Goal: Information Seeking & Learning: Learn about a topic

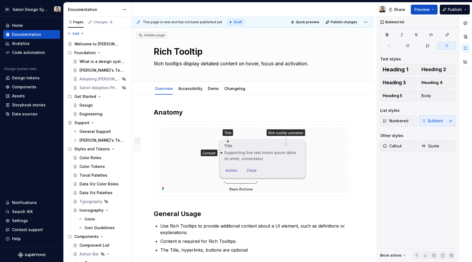
scroll to position [57, 0]
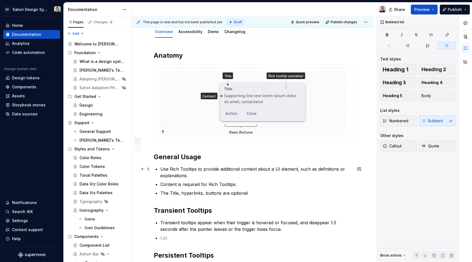
click at [223, 168] on p "Use Rich Tooltips to provide additional context about a UI element, such as def…" at bounding box center [256, 172] width 192 height 13
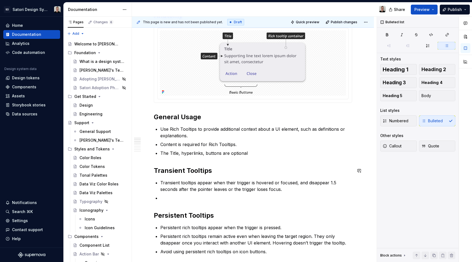
scroll to position [97, 0]
click at [197, 171] on h2 "Transient Tooltips" at bounding box center [253, 170] width 198 height 9
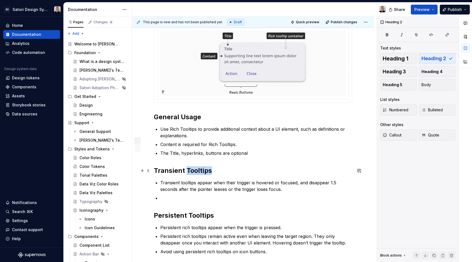
click at [197, 171] on h2 "Transient Tooltips" at bounding box center [253, 170] width 198 height 9
click at [186, 171] on h2 "Transient Tooltips" at bounding box center [253, 170] width 198 height 9
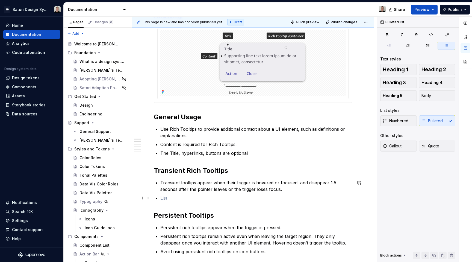
click at [213, 195] on p at bounding box center [256, 198] width 192 height 7
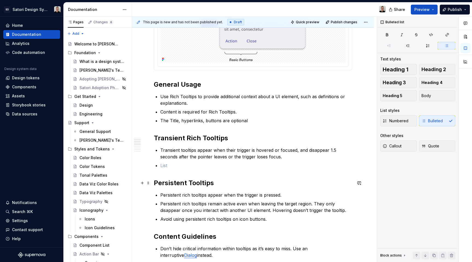
scroll to position [130, 0]
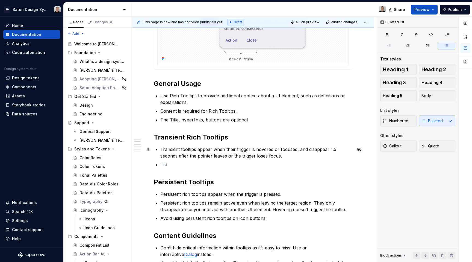
click at [180, 150] on p "Transient tooltips appear when their trigger is hovered or focused, and disappe…" at bounding box center [256, 152] width 192 height 13
click at [219, 160] on ul "Transient Rich Tooltips appear when their trigger is hovered or focused, and di…" at bounding box center [256, 157] width 192 height 22
click at [225, 149] on p "Transient Rich Tooltips appear when their trigger is hovered or focused, and di…" at bounding box center [256, 152] width 192 height 13
click at [240, 149] on p "Transient Rich Tooltips appear after a 400ms delay when their trigger is hovere…" at bounding box center [256, 152] width 192 height 13
click at [277, 153] on p "Transient Rich Tooltips appear after a 400ms delay when their trigger is hovere…" at bounding box center [256, 152] width 192 height 13
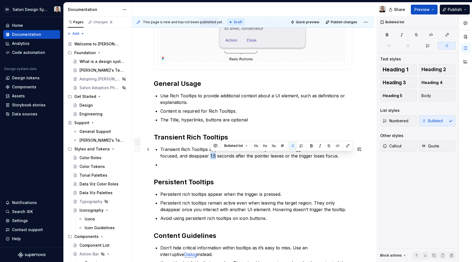
click at [211, 156] on p "Transient Rich Tooltips appear after a 400ms delay when their trigger is hovere…" at bounding box center [256, 152] width 192 height 13
click at [196, 152] on p "Transient Rich Tooltips appear after a 400ms delay when their trigger is hovere…" at bounding box center [256, 152] width 192 height 13
drag, startPoint x: 189, startPoint y: 155, endPoint x: 215, endPoint y: 156, distance: 26.0
click at [215, 156] on p "Transient Rich Tooltips appear after a 400ms delay when their trigger is hovere…" at bounding box center [256, 152] width 192 height 13
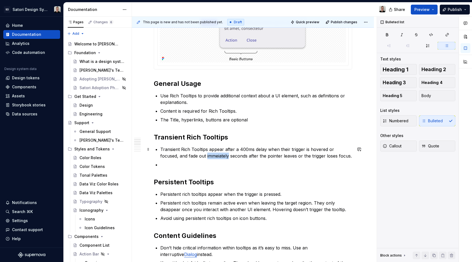
click at [215, 156] on p "Transient Rich Tooltips appear after a 400ms delay when their trigger is hovere…" at bounding box center [256, 152] width 192 height 13
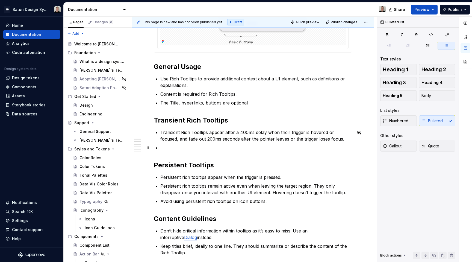
scroll to position [149, 0]
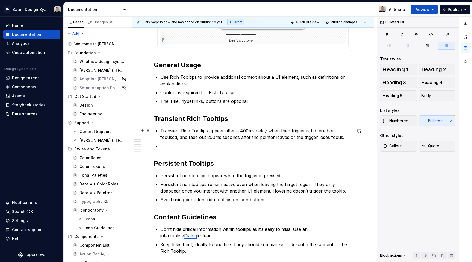
click at [180, 137] on p "Transient Rich Tooltips appear after a 400ms delay when their trigger is hovere…" at bounding box center [256, 133] width 192 height 13
click at [160, 131] on div "Anatomy General Usage Use Rich Tooltips to provide additional context about a U…" at bounding box center [253, 212] width 198 height 507
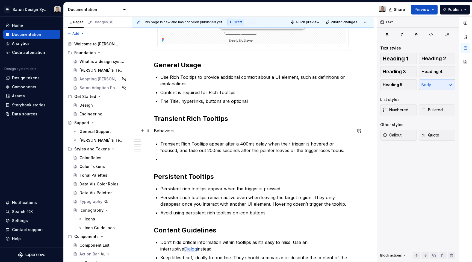
click at [162, 131] on p "Behaviors" at bounding box center [253, 130] width 198 height 7
drag, startPoint x: 243, startPoint y: 119, endPoint x: 245, endPoint y: 127, distance: 8.3
click at [243, 119] on button "button" at bounding box center [244, 121] width 8 height 8
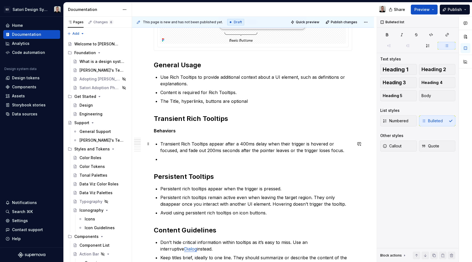
click at [194, 149] on p "Transient Rich Tooltips appear after a 400ms delay when their trigger is hovere…" at bounding box center [256, 146] width 192 height 13
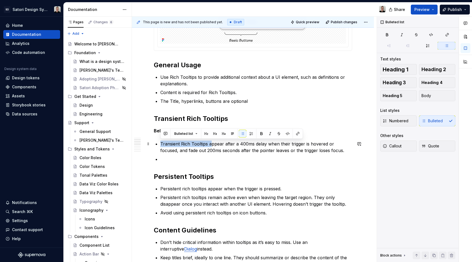
drag, startPoint x: 210, startPoint y: 144, endPoint x: 161, endPoint y: 145, distance: 49.5
click at [161, 145] on p "Transient Rich Tooltips appear after a 400ms delay when their trigger is hovere…" at bounding box center [256, 146] width 192 height 13
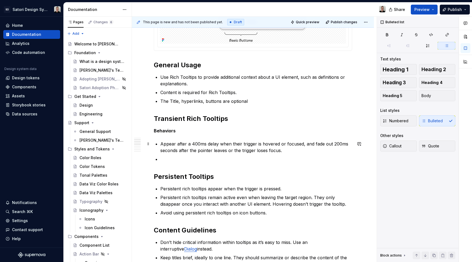
click at [232, 144] on p "Appear after a 400ms delay when their trigger is hovered or focused, and fade o…" at bounding box center [256, 146] width 192 height 13
click at [305, 144] on p "Appear after a 400ms delay when their trigger is hovered or focused, and fade o…" at bounding box center [256, 146] width 192 height 13
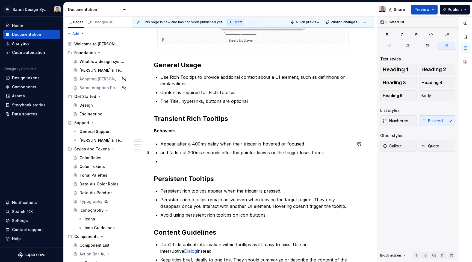
click at [165, 152] on p "and fade out 200ms seconds after the pointer leaves or the trigger loses focus." at bounding box center [256, 152] width 192 height 7
click at [200, 152] on p "Fade out 200ms seconds after the pointer leaves or the trigger loses focus." at bounding box center [256, 152] width 192 height 7
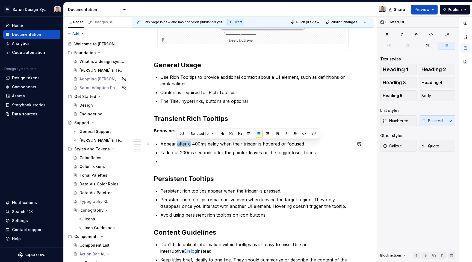
drag, startPoint x: 177, startPoint y: 144, endPoint x: 190, endPoint y: 143, distance: 12.9
click at [190, 143] on p "Appear after a 400ms delay when their trigger is hovered or focused" at bounding box center [256, 143] width 192 height 7
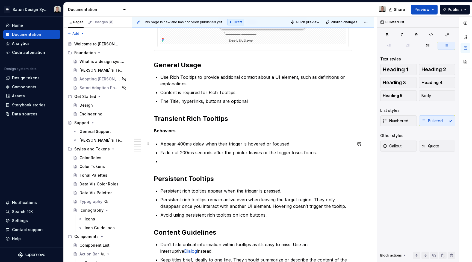
click at [192, 143] on p "Appear 400ms delay when their trigger is hovered or focused" at bounding box center [256, 143] width 192 height 7
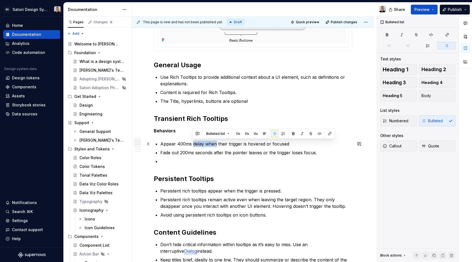
drag, startPoint x: 193, startPoint y: 144, endPoint x: 215, endPoint y: 143, distance: 21.6
click at [215, 143] on p "Appear 400ms delay when their trigger is hovered or focused" at bounding box center [256, 143] width 192 height 7
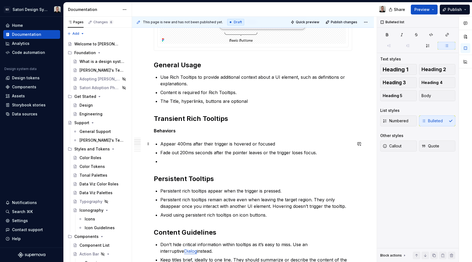
click at [274, 144] on p "Appear 400ms after their trigger is hovered or focused" at bounding box center [256, 143] width 192 height 7
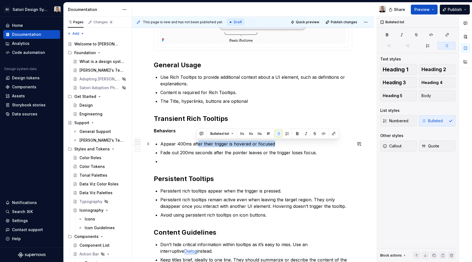
drag, startPoint x: 219, startPoint y: 145, endPoint x: 251, endPoint y: 153, distance: 32.5
click at [198, 145] on p "Appear 400ms after their trigger is hovered or focused" at bounding box center [256, 143] width 192 height 7
click at [290, 143] on p "Appear 400ms after their trigger is hovered or focused" at bounding box center [256, 143] width 192 height 7
drag, startPoint x: 270, startPoint y: 143, endPoint x: 159, endPoint y: 145, distance: 111.0
click at [159, 145] on div "Anatomy General Usage Use Rich Tooltips to provide additional context about a U…" at bounding box center [253, 220] width 198 height 522
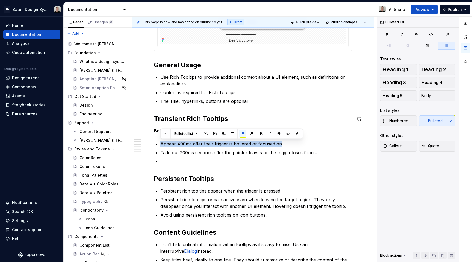
copy p "Appear 400ms after their trigger is hovered or focused on"
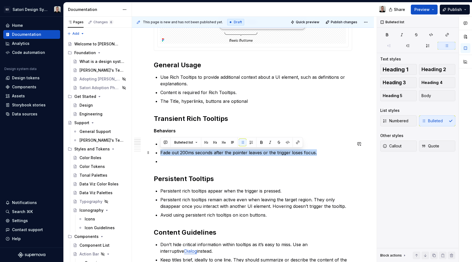
drag, startPoint x: 305, startPoint y: 152, endPoint x: 168, endPoint y: 147, distance: 137.8
click at [163, 148] on ul "Appear 400ms after their trigger is hovered or focused on Fade out 200ms second…" at bounding box center [256, 152] width 192 height 24
copy p "Fade out 200ms seconds after the pointer leaves or the trigger loses focus."
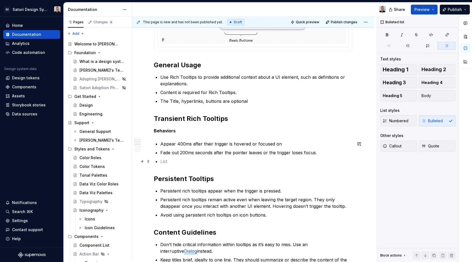
drag, startPoint x: 321, startPoint y: 162, endPoint x: 323, endPoint y: 160, distance: 3.3
click at [321, 162] on p at bounding box center [256, 161] width 192 height 7
click at [318, 149] on p "Fade out 200ms seconds after the pointer leaves or the trigger loses focus." at bounding box center [256, 152] width 192 height 7
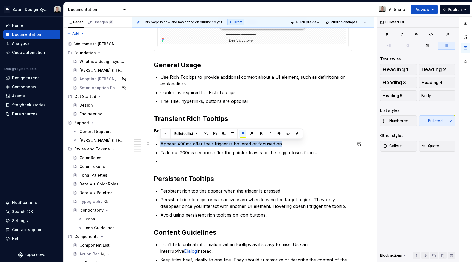
drag, startPoint x: 268, startPoint y: 144, endPoint x: 156, endPoint y: 141, distance: 112.1
click at [156, 141] on div "Anatomy General Usage Use Rich Tooltips to provide additional context about a U…" at bounding box center [253, 220] width 198 height 522
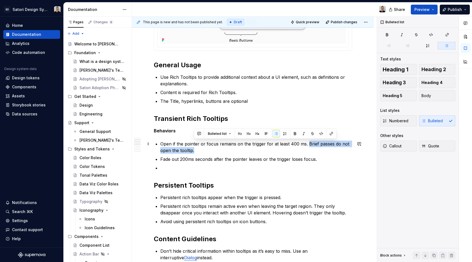
drag, startPoint x: 296, startPoint y: 149, endPoint x: 307, endPoint y: 143, distance: 12.4
click at [307, 143] on p "Open if the pointer or focus remains on the trigger for at least 400 ms. Brief …" at bounding box center [256, 146] width 192 height 13
click at [273, 154] on ul "Open if the pointer or focus remains on the trigger for at least 400 ms. Brief …" at bounding box center [256, 155] width 192 height 31
drag, startPoint x: 308, startPoint y: 148, endPoint x: 308, endPoint y: 145, distance: 3.0
click at [308, 145] on p "Open if the pointer or focus remains on the trigger for at least 400 ms. Brief …" at bounding box center [256, 146] width 192 height 13
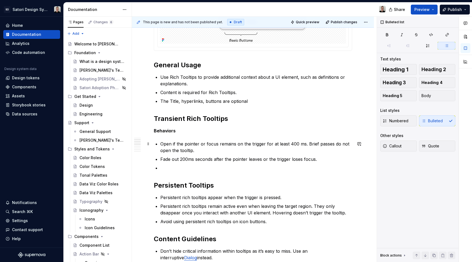
click at [170, 145] on p "Open if the pointer or focus remains on the trigger for at least 400 ms. Brief …" at bounding box center [256, 146] width 192 height 13
click at [171, 145] on p "Open if the pointer or focus remains on the trigger for at least 400 ms. Brief …" at bounding box center [256, 146] width 192 height 13
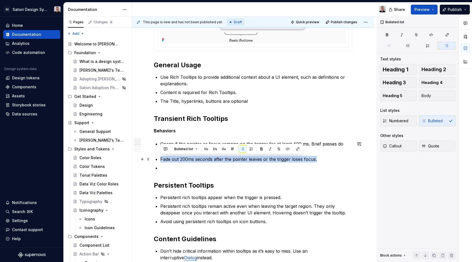
drag, startPoint x: 324, startPoint y: 160, endPoint x: 158, endPoint y: 158, distance: 166.2
click at [158, 158] on div "Anatomy General Usage Use Rich Tooltips to provide additional context about a U…" at bounding box center [253, 223] width 198 height 529
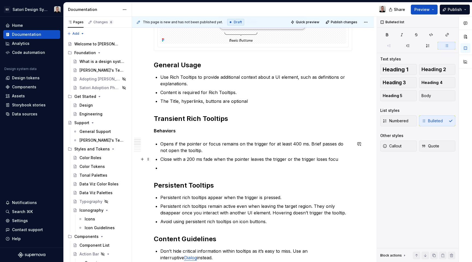
click at [172, 159] on p "Close with a 200 ms fade when the pointer leaves the trigger or the trigger los…" at bounding box center [256, 159] width 192 height 7
click at [216, 165] on p at bounding box center [256, 168] width 192 height 7
click at [251, 166] on p at bounding box center [256, 168] width 192 height 7
click at [342, 158] on p "Closes with a 200 ms fade when the pointer leaves the trigger or the trigger lo…" at bounding box center [256, 159] width 192 height 7
click at [188, 166] on p at bounding box center [256, 168] width 192 height 7
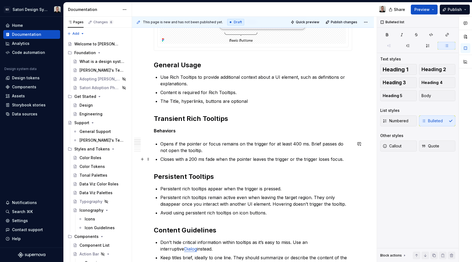
click at [348, 159] on p "Closes with a 200 ms fade when the pointer leaves the trigger or the trigger lo…" at bounding box center [256, 159] width 192 height 7
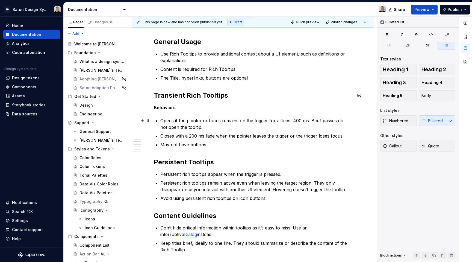
scroll to position [172, 0]
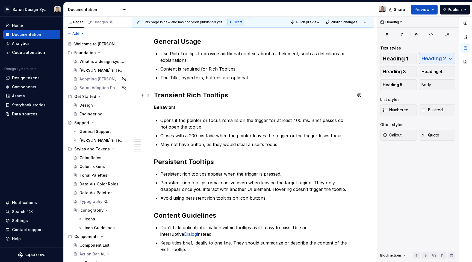
click at [255, 92] on h2 "Transient Rich Tooltips" at bounding box center [253, 95] width 198 height 9
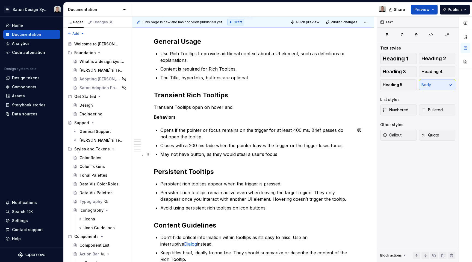
click at [164, 155] on p "May not have button, as they would steal a user’s focus" at bounding box center [256, 154] width 192 height 7
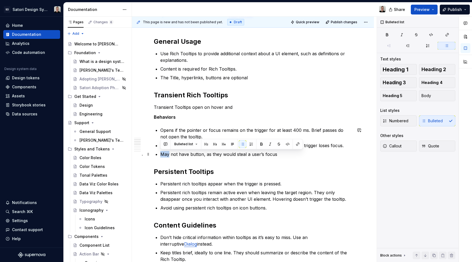
click at [164, 155] on p "May not have button, as they would steal a user’s focus" at bounding box center [256, 154] width 192 height 7
click at [206, 165] on div "Anatomy General Usage Use Rich Tooltips to provide additional context about a U…" at bounding box center [253, 205] width 198 height 539
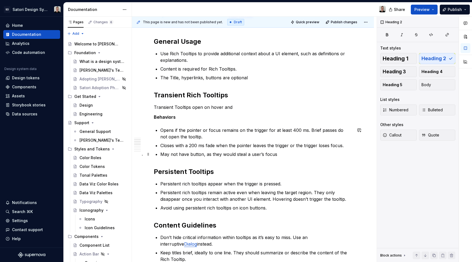
click at [190, 153] on p "May not have button, as they would steal a user’s focus" at bounding box center [256, 154] width 192 height 7
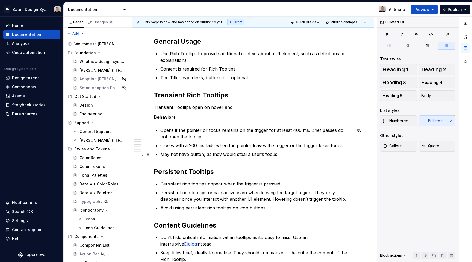
click at [197, 155] on p "May not have button, as they would steal a user’s focus" at bounding box center [256, 154] width 192 height 7
click at [316, 158] on div "Anatomy General Usage Use Rich Tooltips to provide additional context about a U…" at bounding box center [253, 205] width 198 height 539
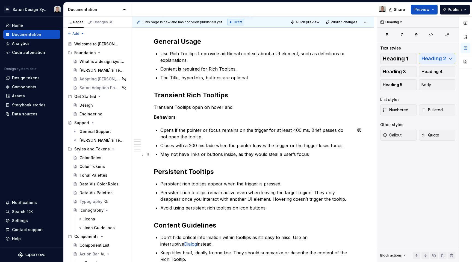
click at [314, 156] on p "May not have links or buttons inside, as they would steal a user’s focus" at bounding box center [256, 154] width 192 height 7
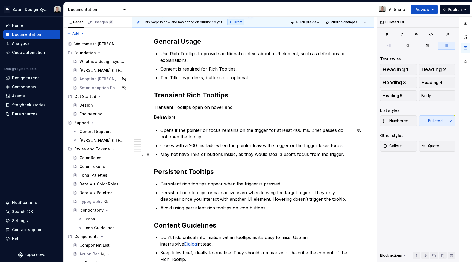
drag, startPoint x: 282, startPoint y: 155, endPoint x: 285, endPoint y: 156, distance: 3.1
click at [282, 155] on p "May not have links or buttons inside, as they would steal a user’s focus from t…" at bounding box center [256, 154] width 192 height 7
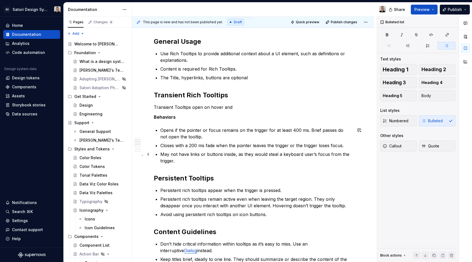
click at [251, 159] on p "May not have links or buttons inside, as they would steal a keyboard user’s foc…" at bounding box center [256, 157] width 192 height 13
click at [275, 160] on p "May not have links or buttons inside, as they would steal a keyboard user’s foc…" at bounding box center [256, 157] width 192 height 13
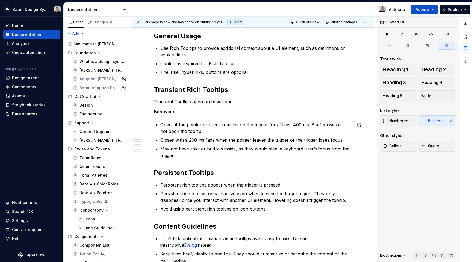
scroll to position [178, 0]
click at [173, 156] on p "May not have links or buttons inside, as they would steal a keyboard user’s foc…" at bounding box center [256, 151] width 192 height 13
click at [218, 154] on p "May not have links or buttons inside, as they would steal a keyboard user’s foc…" at bounding box center [256, 151] width 192 height 13
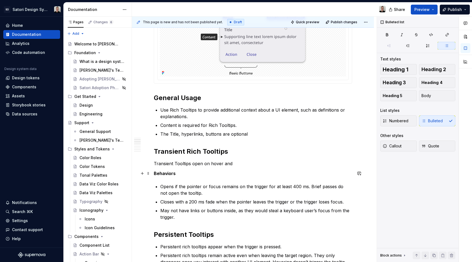
scroll to position [113, 0]
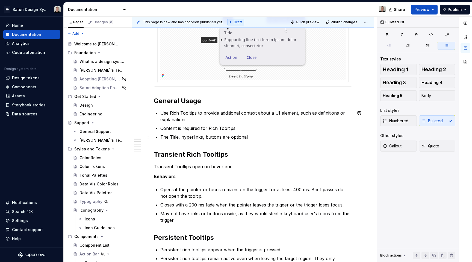
click at [246, 133] on ul "Use Rich Tooltips to provide additional context about a UI element, such as def…" at bounding box center [256, 125] width 192 height 31
click at [252, 139] on p "The Title, hyperlinks, buttons are optional" at bounding box center [256, 137] width 192 height 7
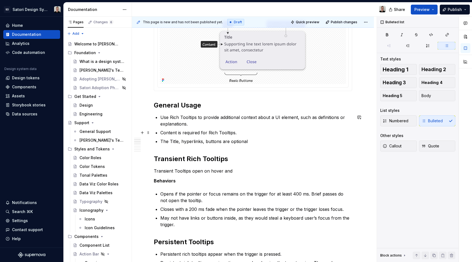
scroll to position [108, 0]
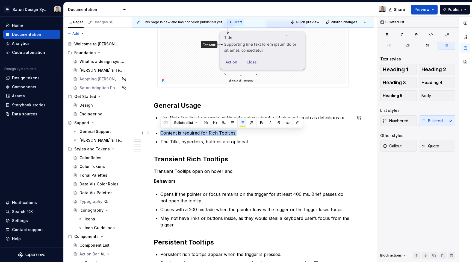
drag, startPoint x: 251, startPoint y: 132, endPoint x: 155, endPoint y: 133, distance: 95.6
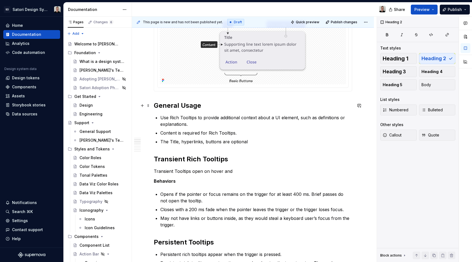
click at [208, 109] on h2 "General Usage" at bounding box center [253, 105] width 198 height 9
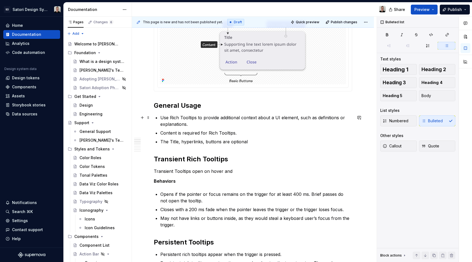
click at [170, 119] on p "Use Rich Tooltips to provide additional context about a UI element, such as def…" at bounding box center [256, 120] width 192 height 13
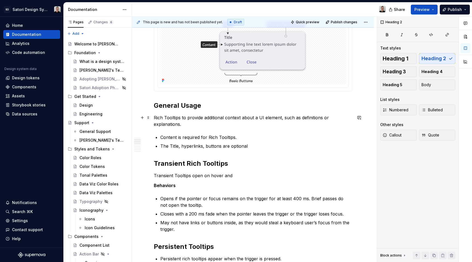
click at [183, 118] on p "Rich Tooltips to provide additional context about a UI element, such as definit…" at bounding box center [253, 120] width 198 height 13
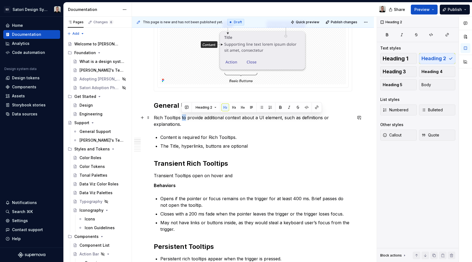
click at [183, 118] on p "Rich Tooltips to provide additional context about a UI element, such as definit…" at bounding box center [253, 120] width 198 height 13
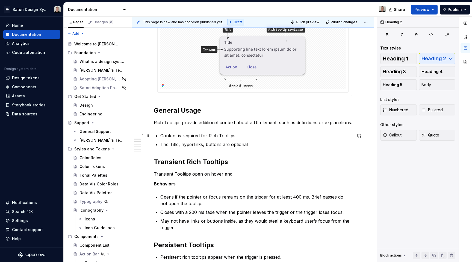
scroll to position [88, 0]
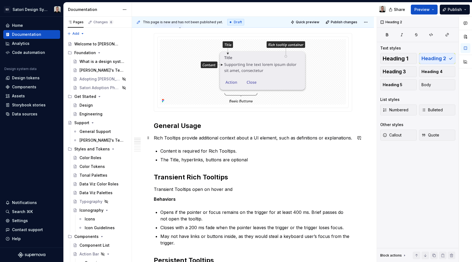
click at [155, 138] on p "Rich Tooltips provide additional context about a UI element, such as definition…" at bounding box center [253, 137] width 198 height 7
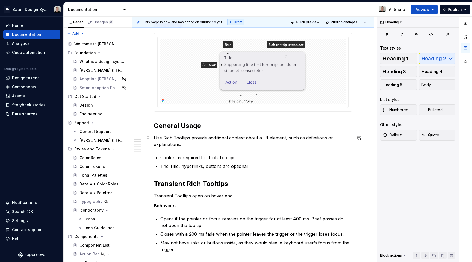
click at [191, 139] on p "Use Rich Tooltips provide additional context about a UI element, such as defini…" at bounding box center [253, 140] width 198 height 13
click at [155, 145] on p "Use Rich Tooltips when you need to provide additional context about a UI elemen…" at bounding box center [253, 140] width 198 height 13
drag, startPoint x: 175, startPoint y: 145, endPoint x: 184, endPoint y: 148, distance: 9.9
click at [175, 145] on p "Use Rich Tooltips when you need to provide additional context about a UI elemen…" at bounding box center [253, 140] width 198 height 13
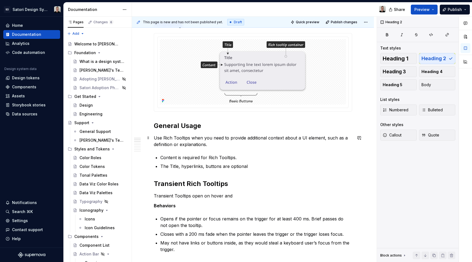
click at [211, 142] on p "Use Rich Tooltips when you need to provide additional context about a UI elemen…" at bounding box center [253, 140] width 198 height 13
click at [206, 143] on p "Use Rich Tooltips when you need to provide additional context about a UI elemen…" at bounding box center [253, 140] width 198 height 13
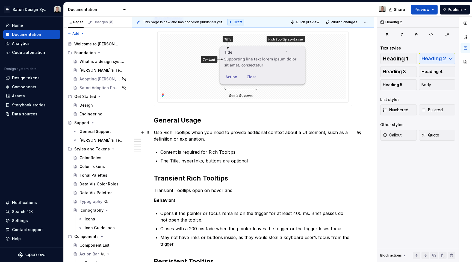
scroll to position [93, 0]
click at [224, 139] on p "Use Rich Tooltips when you need to provide additional context about a UI elemen…" at bounding box center [253, 135] width 198 height 13
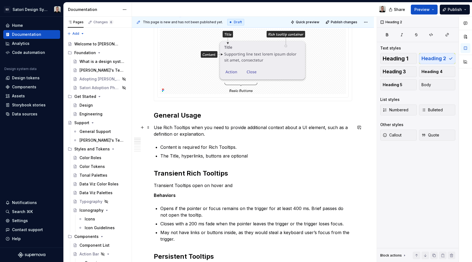
scroll to position [99, 0]
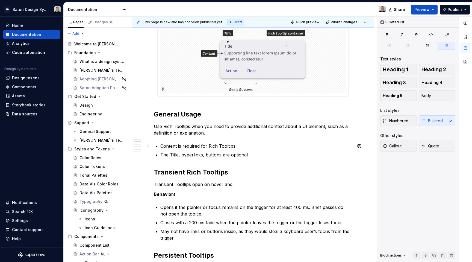
click at [245, 147] on p "Content is required for Rich Tooltips." at bounding box center [256, 146] width 192 height 7
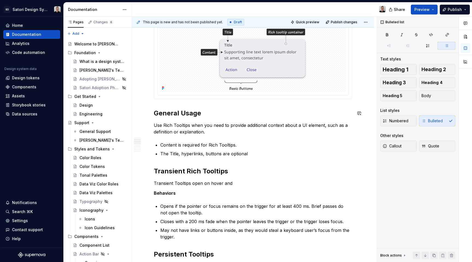
scroll to position [102, 0]
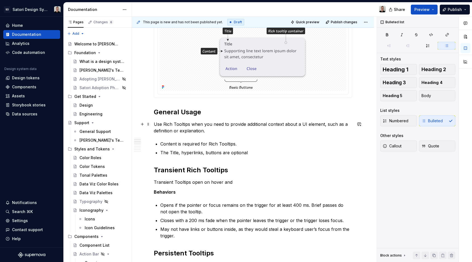
click at [262, 129] on p "Use Rich Tooltips when you need to provide additional context about a UI elemen…" at bounding box center [253, 127] width 198 height 13
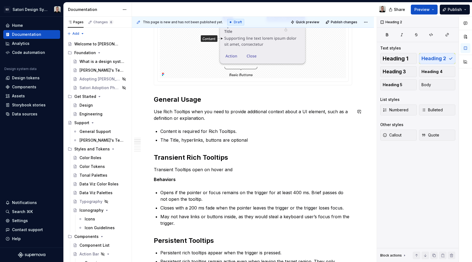
scroll to position [132, 0]
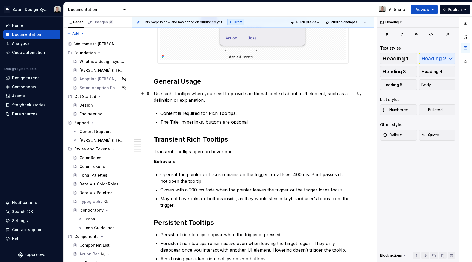
click at [244, 97] on p "Use Rich Tooltips when you need to provide additional context about a UI elemen…" at bounding box center [253, 96] width 198 height 13
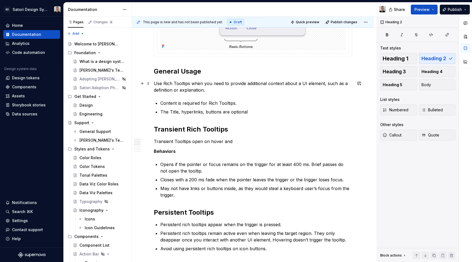
scroll to position [156, 0]
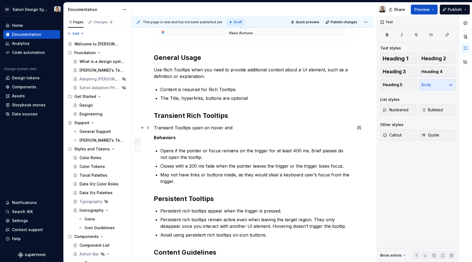
click at [235, 126] on p "Transient Tooltips open on hover and" at bounding box center [253, 127] width 198 height 7
click at [203, 128] on p "Transient Tooltips open on hover" at bounding box center [253, 127] width 198 height 7
click at [268, 124] on p "Transient Tooltips open automatically on hover" at bounding box center [253, 127] width 198 height 7
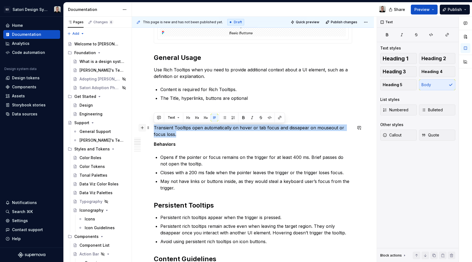
drag, startPoint x: 172, startPoint y: 134, endPoint x: 140, endPoint y: 127, distance: 32.5
click at [154, 127] on div "Anatomy General Usage Use Rich Tooltips when you need to provide additional con…" at bounding box center [253, 233] width 198 height 563
copy p "Transient Tooltips open automatically on hover or tab focus and dissapear on mo…"
click at [189, 134] on p "Transient Tooltips open automatically on hover or tab focus and dissapear on mo…" at bounding box center [253, 130] width 198 height 13
drag, startPoint x: 176, startPoint y: 133, endPoint x: 152, endPoint y: 128, distance: 24.5
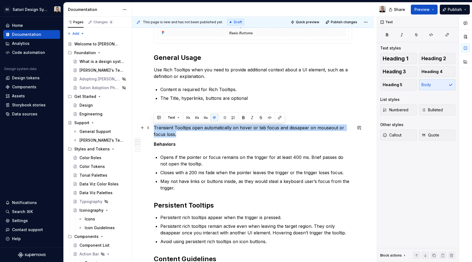
click at [152, 128] on div "Anatomy General Usage Use Rich Tooltips when you need to provide additional con…" at bounding box center [253, 266] width 242 height 654
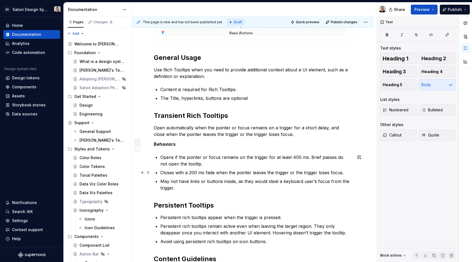
click at [299, 172] on p "Closes with a 200 ms fade when the pointer leaves the trigger or the trigger lo…" at bounding box center [256, 172] width 192 height 7
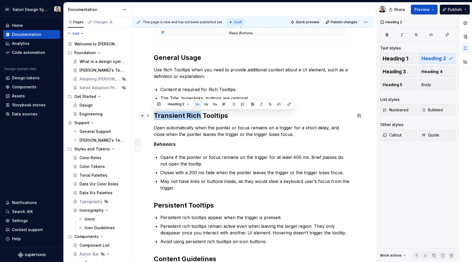
drag, startPoint x: 198, startPoint y: 117, endPoint x: 143, endPoint y: 116, distance: 55.8
click at [154, 116] on div "Anatomy General Usage Use Rich Tooltips when you need to provide additional con…" at bounding box center [253, 233] width 198 height 563
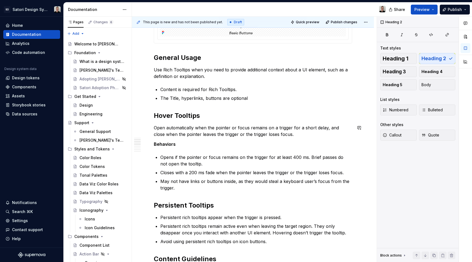
click at [235, 115] on h2 "Hover Tooltips" at bounding box center [253, 115] width 198 height 9
click at [169, 117] on h2 "Hover Tooltips (Transient)" at bounding box center [253, 115] width 198 height 9
click at [235, 116] on h2 "Transient Tooltips (Transient)" at bounding box center [253, 115] width 198 height 9
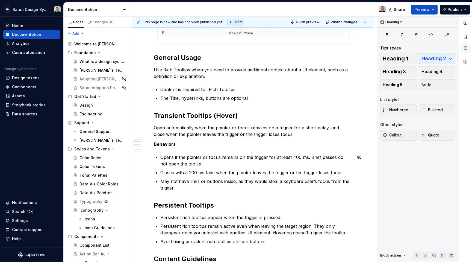
click at [220, 204] on h2 "Persistent Tooltips" at bounding box center [253, 205] width 198 height 9
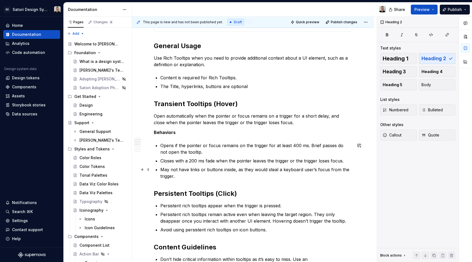
scroll to position [165, 0]
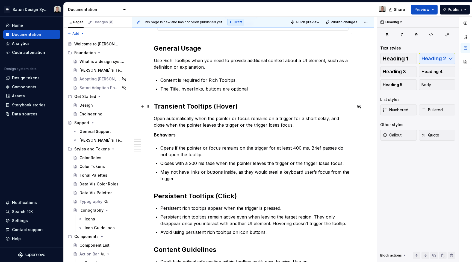
click at [215, 105] on h2 "Transient Tooltips (Hover)" at bounding box center [253, 106] width 198 height 9
click at [218, 108] on h2 "Transient Tooltips (on Hover)" at bounding box center [253, 106] width 198 height 9
click at [218, 197] on h2 "Persistent Tooltips (Click)" at bounding box center [253, 196] width 198 height 9
click at [268, 195] on h2 "Persistent Tooltips (On Click)" at bounding box center [253, 196] width 198 height 9
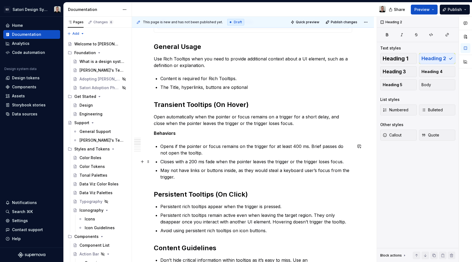
scroll to position [168, 0]
click at [199, 103] on h2 "Transient Tooltips (On Hover)" at bounding box center [253, 104] width 198 height 9
click at [201, 197] on h2 "Persistent Tooltips (On Click)" at bounding box center [253, 193] width 198 height 9
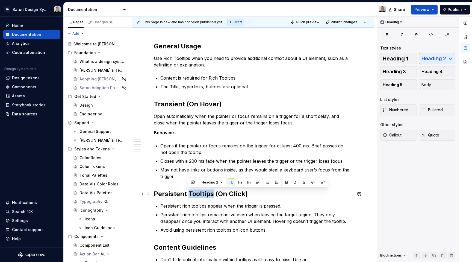
click at [201, 197] on h2 "Persistent Tooltips (On Click)" at bounding box center [253, 193] width 198 height 9
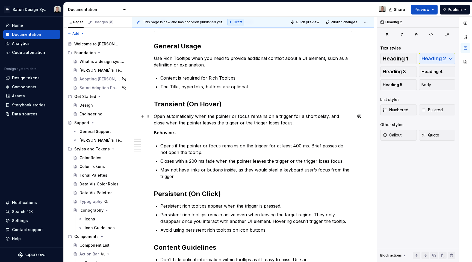
click at [154, 116] on p "Open automatically when the pointer or focus remains on a trigger for a short d…" at bounding box center [253, 119] width 198 height 13
click at [282, 119] on p "Transient Tooltips open automatically when the pointer or focus remains on a tr…" at bounding box center [253, 119] width 198 height 13
click at [166, 123] on p "Transient Tooltips open automatically when the pointer or focus remains on a tr…" at bounding box center [253, 119] width 198 height 13
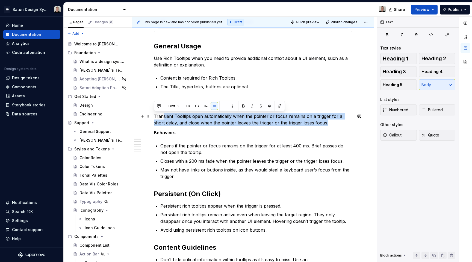
drag, startPoint x: 318, startPoint y: 123, endPoint x: 152, endPoint y: 117, distance: 166.8
click at [154, 117] on div "Anatomy General Usage Use Rich Tooltips when you need to provide additional con…" at bounding box center [253, 221] width 198 height 563
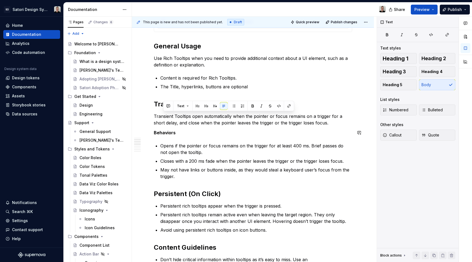
click at [198, 125] on p "Transient Tooltips open automatically when the pointer or focus remains on a tr…" at bounding box center [253, 119] width 198 height 13
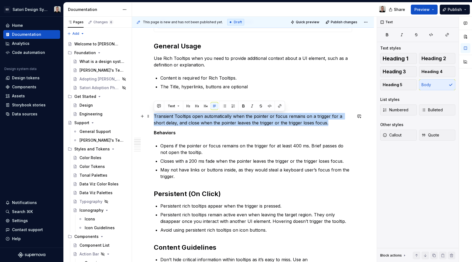
drag, startPoint x: 302, startPoint y: 121, endPoint x: 153, endPoint y: 117, distance: 149.3
click at [153, 117] on div "Anatomy General Usage Use Rich Tooltips when you need to provide additional con…" at bounding box center [253, 254] width 242 height 654
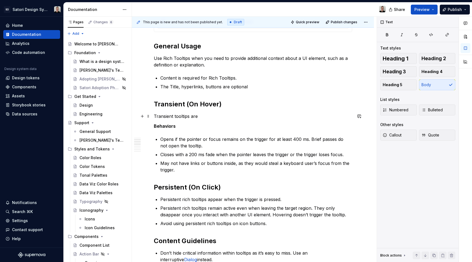
click at [156, 115] on p "Transient tooltips are" at bounding box center [253, 116] width 198 height 7
click at [165, 117] on p "Use Transient tooltips are" at bounding box center [253, 116] width 198 height 7
click at [202, 116] on p "Use transient tooltips are" at bounding box center [253, 116] width 198 height 7
click at [288, 114] on p "Use transient tooltips when you need more text than a standard Tooltip can prov…" at bounding box center [253, 116] width 198 height 7
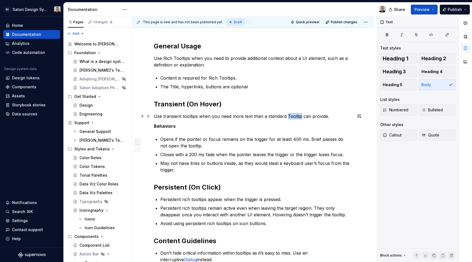
click at [288, 114] on p "Use transient tooltips when you need more text than a standard Tooltip can prov…" at bounding box center [253, 116] width 198 height 7
click at [411, 106] on button "button" at bounding box center [412, 106] width 8 height 8
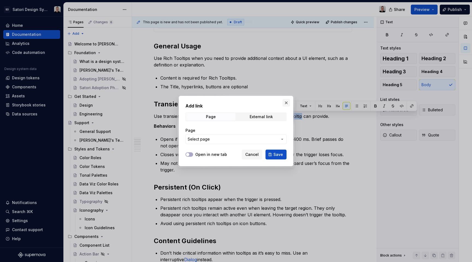
click at [287, 102] on button "button" at bounding box center [287, 103] width 8 height 8
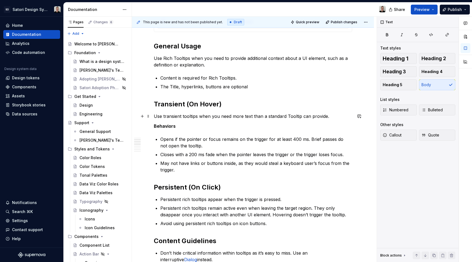
click at [331, 117] on p "Use transient tooltips when you need more text than a standard Tooltip can prov…" at bounding box center [253, 116] width 198 height 7
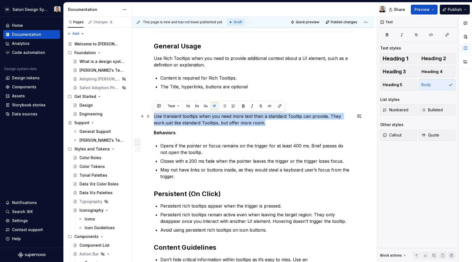
drag, startPoint x: 232, startPoint y: 122, endPoint x: 154, endPoint y: 117, distance: 77.5
click at [154, 117] on p "Use transient tooltips when you need more text than a standard Tooltip can prov…" at bounding box center [253, 119] width 198 height 13
copy p "Use transient tooltips when you need more text than a standard Tooltip can prov…"
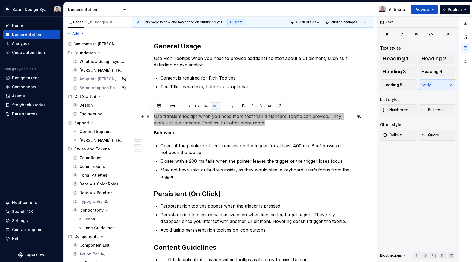
copy p "Use transient tooltips when you need more text than a standard Tooltip can prov…"
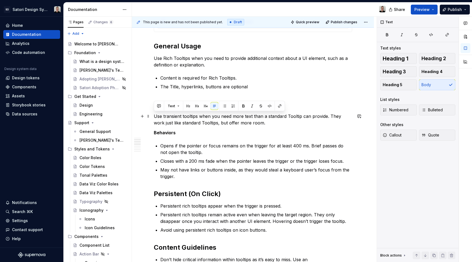
drag, startPoint x: 217, startPoint y: 121, endPoint x: 231, endPoint y: 120, distance: 14.6
click at [217, 121] on p "Use transient tooltips when you need more text than a standard Tooltip can prov…" at bounding box center [253, 119] width 198 height 13
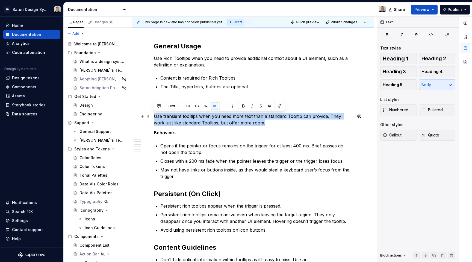
drag, startPoint x: 258, startPoint y: 121, endPoint x: 152, endPoint y: 116, distance: 106.1
click at [152, 116] on div "Anatomy General Usage Use Rich Tooltips when you need to provide additional con…" at bounding box center [253, 254] width 242 height 654
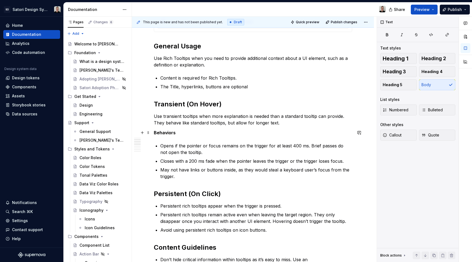
click at [276, 138] on div "Anatomy General Usage Use Rich Tooltips when you need to provide additional con…" at bounding box center [253, 218] width 198 height 556
click at [231, 196] on h2 "Persistent (On Click)" at bounding box center [253, 193] width 198 height 9
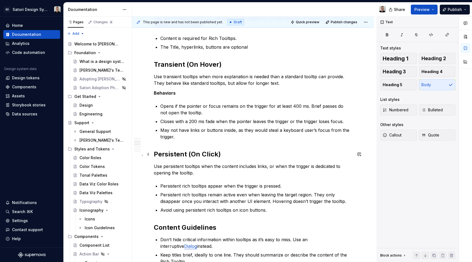
scroll to position [212, 0]
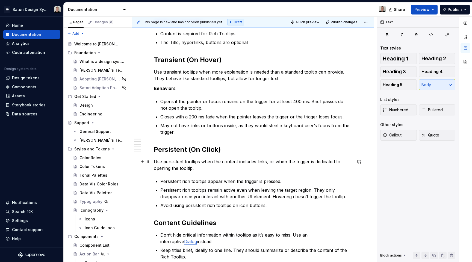
click at [256, 167] on p "Use persistent tooltips when the content includes links, or when the trigger is…" at bounding box center [253, 164] width 198 height 13
click at [266, 162] on p "Use persistent tooltips when the content includes links, or when the trigger is…" at bounding box center [253, 164] width 198 height 13
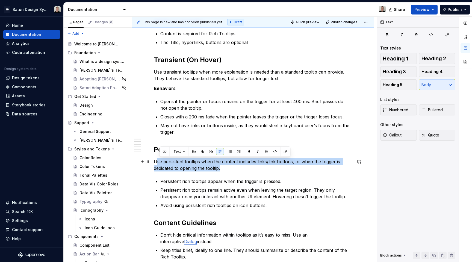
drag, startPoint x: 251, startPoint y: 165, endPoint x: 171, endPoint y: 163, distance: 80.4
click at [158, 162] on p "Use persistent tooltips when the content includes links/link buttons, or when t…" at bounding box center [253, 164] width 198 height 13
click at [266, 171] on p "Use persistent tooltips when the content includes links/link buttons, or when t…" at bounding box center [253, 164] width 198 height 13
drag, startPoint x: 192, startPoint y: 164, endPoint x: 152, endPoint y: 163, distance: 40.2
click at [152, 163] on div "Anatomy General Usage Use Rich Tooltips when you need to provide additional con…" at bounding box center [253, 220] width 242 height 674
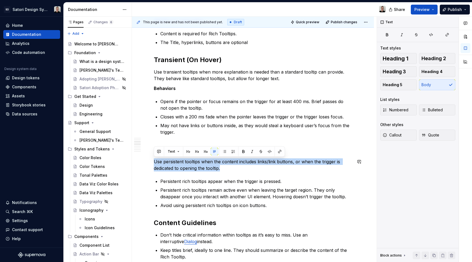
copy p "Use persistent tooltips when the content includes links/link buttons, or when t…"
click at [230, 171] on p "Use persistent tooltips when the content includes links/link buttons, or when t…" at bounding box center [253, 164] width 198 height 13
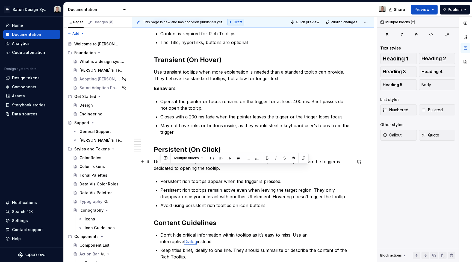
click at [230, 171] on p "Use persistent tooltips when the content includes links/link buttons, or when t…" at bounding box center [253, 164] width 198 height 13
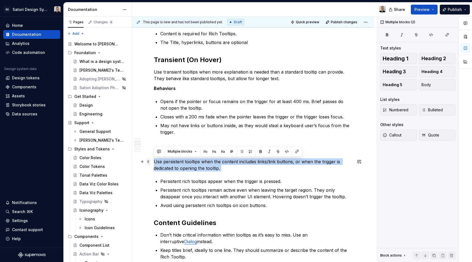
drag, startPoint x: 225, startPoint y: 168, endPoint x: 148, endPoint y: 163, distance: 77.3
click at [154, 163] on div "Anatomy General Usage Use Rich Tooltips when you need to provide additional con…" at bounding box center [253, 187] width 198 height 583
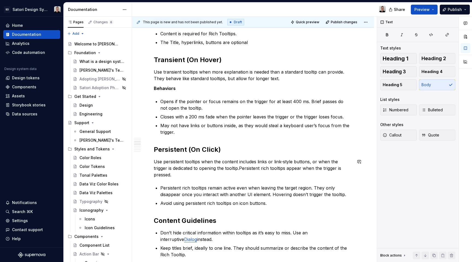
click at [256, 184] on div "Anatomy General Usage Use Rich Tooltips when you need to provide additional con…" at bounding box center [253, 183] width 198 height 574
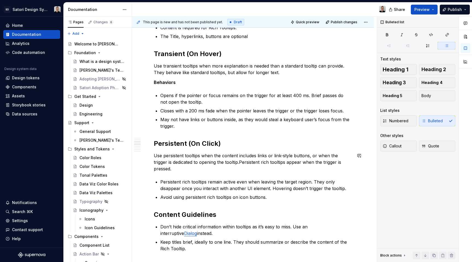
scroll to position [220, 0]
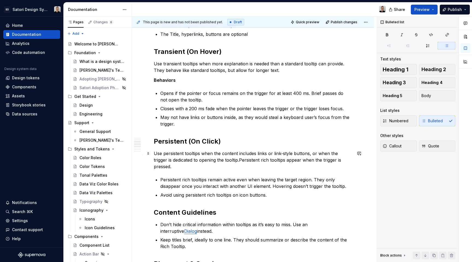
click at [230, 165] on p "Use persistent tooltips when the content includes links or link-style buttons, …" at bounding box center [253, 160] width 198 height 20
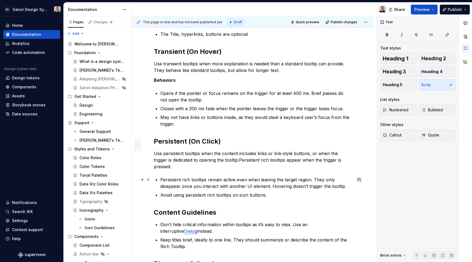
click at [263, 187] on p "Persistent rich tooltips remain active even when leaving the target region. The…" at bounding box center [256, 182] width 192 height 13
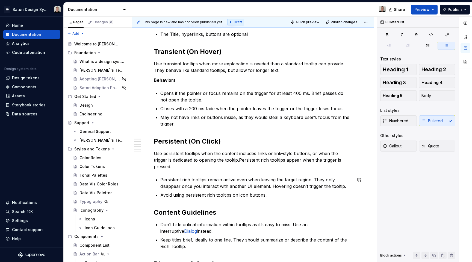
click at [281, 202] on div "Anatomy General Usage Use Rich Tooltips when you need to provide additional con…" at bounding box center [253, 175] width 198 height 574
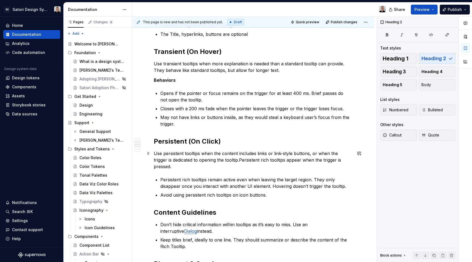
click at [240, 160] on p "Use persistent tooltips when the content includes links or link-style buttons, …" at bounding box center [253, 160] width 198 height 20
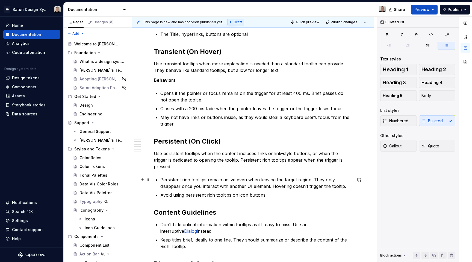
click at [284, 181] on p "Persistent rich tooltips remain active even when leaving the target region. The…" at bounding box center [256, 182] width 192 height 13
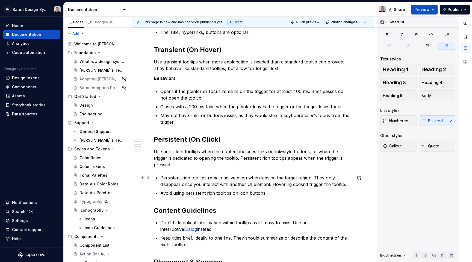
scroll to position [223, 0]
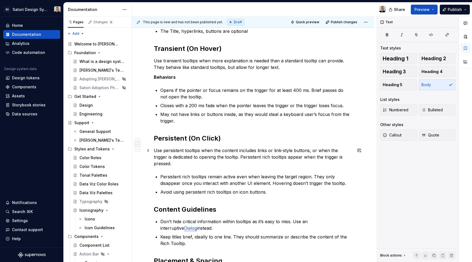
click at [266, 163] on p "Use persistent tooltips when the content includes links or link-style buttons, …" at bounding box center [253, 157] width 198 height 20
click at [211, 162] on p "Use persistent tooltips when the content includes links or link-style buttons, …" at bounding box center [253, 157] width 198 height 20
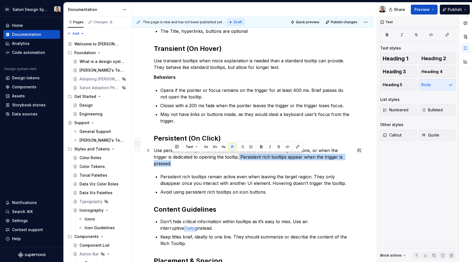
drag, startPoint x: 225, startPoint y: 162, endPoint x: 240, endPoint y: 158, distance: 14.8
click at [240, 158] on p "Use persistent tooltips when the content includes links or link-style buttons, …" at bounding box center [253, 157] width 198 height 20
click at [244, 164] on p "Use persistent tooltips when the content includes links or link-style buttons, …" at bounding box center [253, 157] width 198 height 20
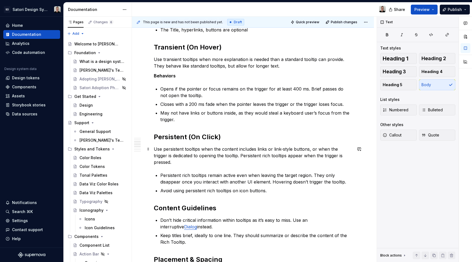
scroll to position [225, 0]
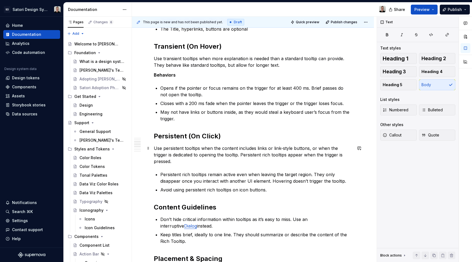
click at [288, 155] on p "Use persistent tooltips when the content includes links or link-style buttons, …" at bounding box center [253, 155] width 198 height 20
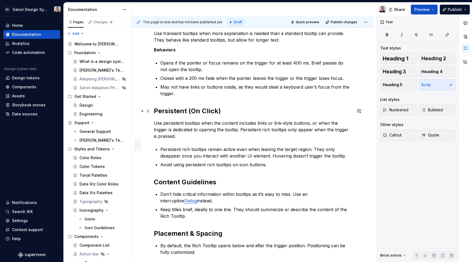
scroll to position [251, 0]
click at [280, 168] on div "Anatomy General Usage Use Rich Tooltips when you need to provide additional con…" at bounding box center [253, 144] width 198 height 574
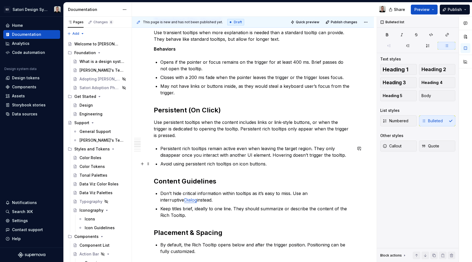
click at [275, 162] on p "Avoid using persistent rich tooltips on icon buttons." at bounding box center [256, 163] width 192 height 7
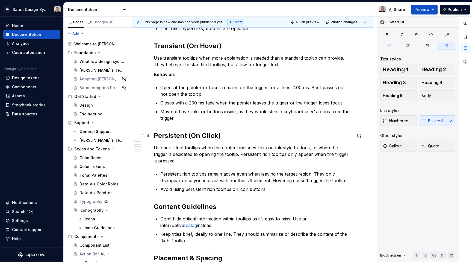
scroll to position [218, 0]
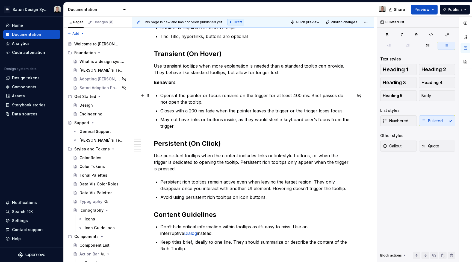
click at [236, 104] on p "Opens if the pointer or focus remains on the trigger for at least 400 ms. Brief…" at bounding box center [256, 98] width 192 height 13
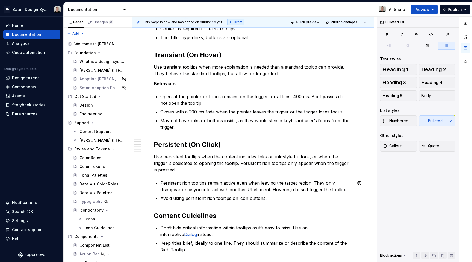
click at [179, 166] on p "Use persistent tooltips when the content includes links or link-style buttons, …" at bounding box center [253, 163] width 198 height 20
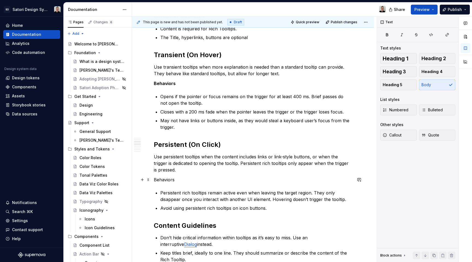
click at [169, 178] on p "Behaviors" at bounding box center [253, 179] width 198 height 7
click at [240, 169] on button "button" at bounding box center [244, 170] width 8 height 8
click at [201, 189] on p "Persistent rich tooltips remain active even when leaving the target region. The…" at bounding box center [256, 195] width 192 height 13
click at [161, 83] on strong "Behaviors" at bounding box center [165, 83] width 22 height 5
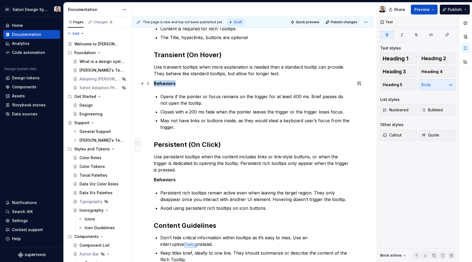
click at [161, 83] on strong "Behaviors" at bounding box center [165, 83] width 22 height 5
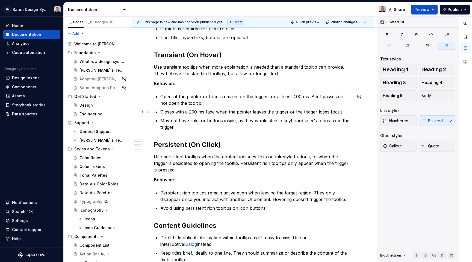
click at [230, 110] on p "Closes with a 200 ms fade when the pointer leaves the trigger or the trigger lo…" at bounding box center [256, 111] width 192 height 7
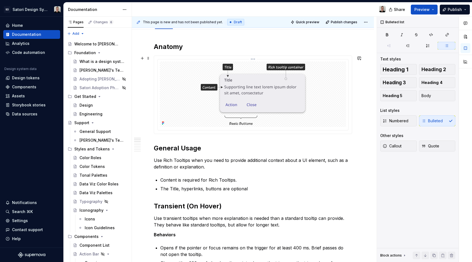
scroll to position [66, 0]
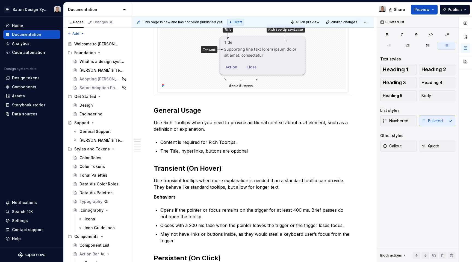
type textarea "*"
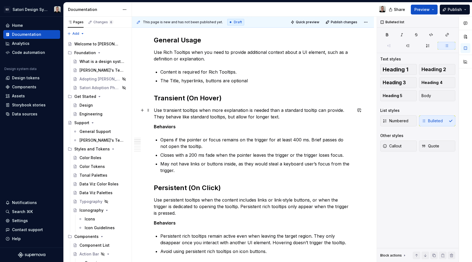
scroll to position [171, 0]
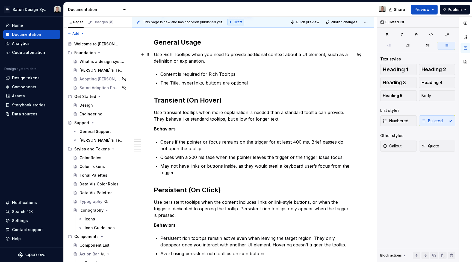
click at [222, 57] on p "Use Rich Tooltips when you need to provide additional context about a UI elemen…" at bounding box center [253, 57] width 198 height 13
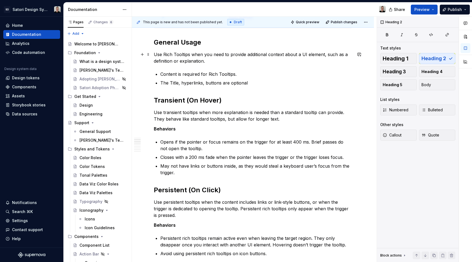
click at [263, 57] on p "Use Rich Tooltips when you need to provide additional context about a UI elemen…" at bounding box center [253, 57] width 198 height 13
click at [263, 59] on p "Use Rich Tooltips when you need to provide additional context about a UI elemen…" at bounding box center [253, 57] width 198 height 13
click at [247, 55] on p "Use Rich Tooltips when you need to provide additional context about a UI elemen…" at bounding box center [253, 57] width 198 height 13
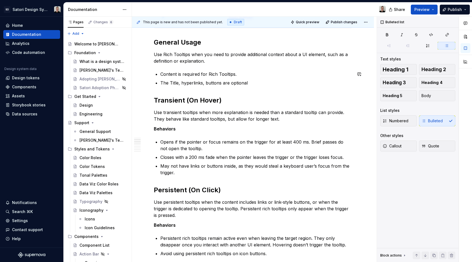
click at [233, 64] on div "Anatomy General Usage Use Rich Tooltips when you need to provide additional con…" at bounding box center [253, 229] width 198 height 584
click at [245, 75] on p "Content is required for Rich Tooltips." at bounding box center [256, 74] width 192 height 7
click at [304, 75] on p "Content is required for Rich Tooltips. If you don’t have content, use a Tooltip…" at bounding box center [256, 74] width 192 height 7
click at [323, 73] on p "Content is required for Rich Tooltips. If you don’t have content, use a basic T…" at bounding box center [256, 74] width 192 height 7
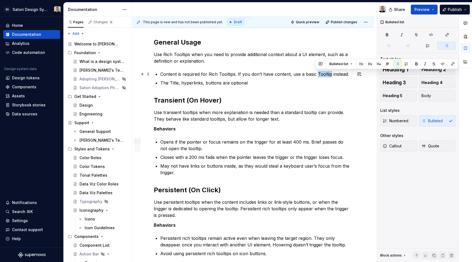
click at [323, 73] on p "Content is required for Rich Tooltips. If you don’t have content, use a basic T…" at bounding box center [256, 74] width 192 height 7
click at [453, 64] on button "button" at bounding box center [453, 64] width 8 height 8
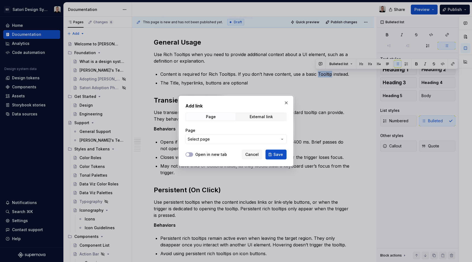
click at [221, 140] on span "Select page" at bounding box center [233, 138] width 90 height 5
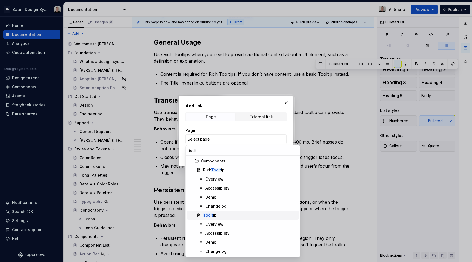
type input "toolt"
click at [221, 214] on div "Toolt ip" at bounding box center [249, 214] width 93 height 5
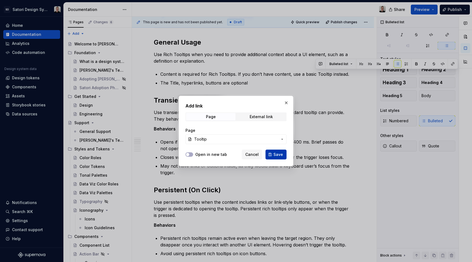
click at [280, 155] on span "Save" at bounding box center [279, 154] width 10 height 5
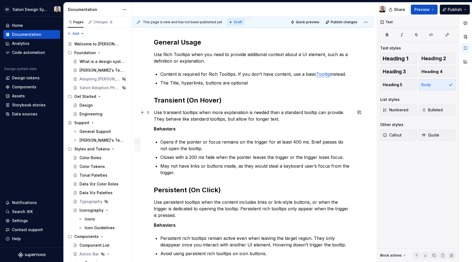
click at [235, 120] on p "Use transient tooltips when more explanation is needed than a standard tooltip …" at bounding box center [253, 115] width 198 height 13
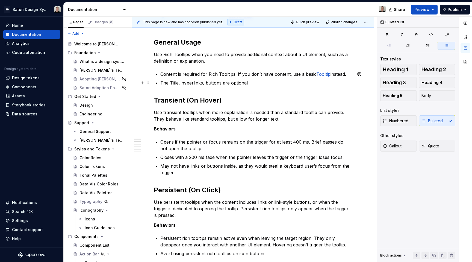
click at [252, 83] on p "The Title, hyperlinks, buttons are optional" at bounding box center [256, 83] width 192 height 7
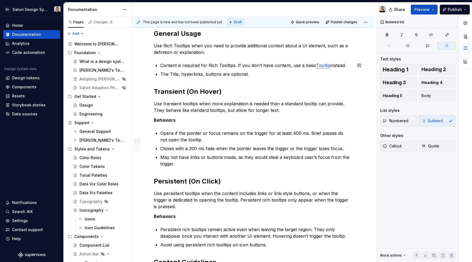
scroll to position [181, 0]
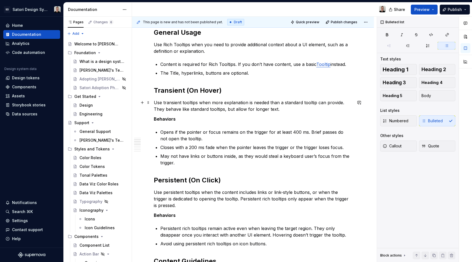
click at [309, 102] on p "Use transient tooltips when more explanation is needed than a standard tooltip …" at bounding box center [253, 105] width 198 height 13
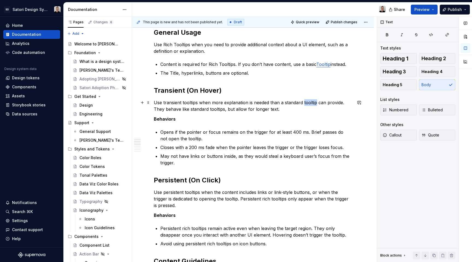
click at [309, 102] on p "Use transient tooltips when more explanation is needed than a standard tooltip …" at bounding box center [253, 105] width 198 height 13
click at [304, 104] on p "Use transient tooltips when more explanation is needed than a standard tooltip …" at bounding box center [253, 105] width 198 height 13
click at [298, 103] on p "Use transient tooltips when more explanation is needed than a standard Tooltip …" at bounding box center [253, 105] width 198 height 13
click at [305, 104] on p "Use transient tooltips when more explanation is needed than a basic Tooltip can…" at bounding box center [253, 105] width 198 height 13
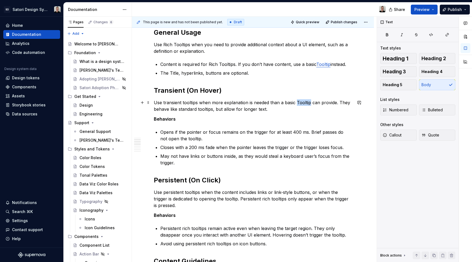
click at [305, 104] on p "Use transient tooltips when more explanation is needed than a basic Tooltip can…" at bounding box center [253, 105] width 198 height 13
click at [425, 93] on span at bounding box center [422, 93] width 8 height 8
click at [424, 93] on button "button" at bounding box center [422, 93] width 8 height 8
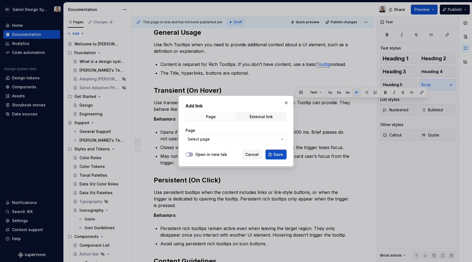
click at [249, 139] on span "Select page" at bounding box center [233, 138] width 90 height 5
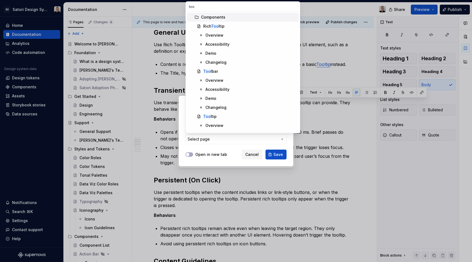
type input "tool"
click at [220, 117] on div "Tool tip" at bounding box center [249, 116] width 93 height 5
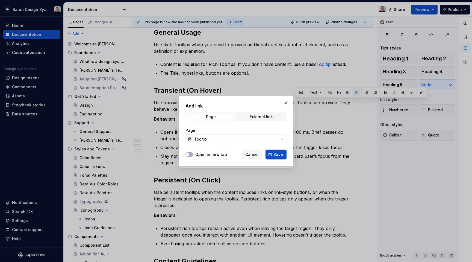
click at [284, 154] on button "Save" at bounding box center [276, 154] width 21 height 10
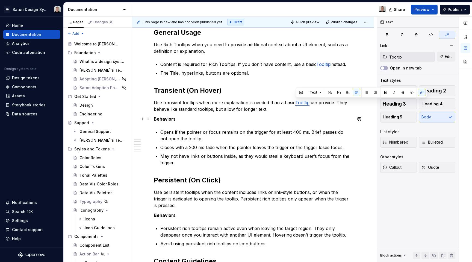
click at [262, 119] on p "Behaviors" at bounding box center [253, 119] width 198 height 7
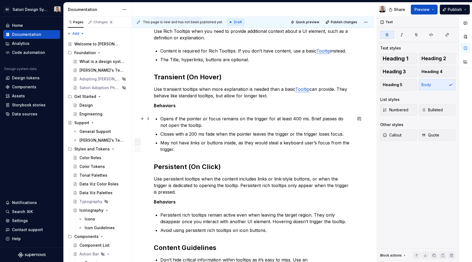
scroll to position [195, 0]
drag, startPoint x: 282, startPoint y: 95, endPoint x: 339, endPoint y: 89, distance: 56.9
click at [339, 89] on p "Use transient tooltips when more explanation is needed than a basic Tooltip can…" at bounding box center [253, 92] width 198 height 13
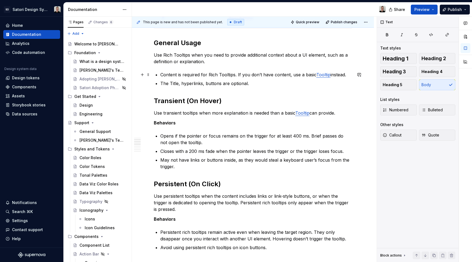
scroll to position [169, 0]
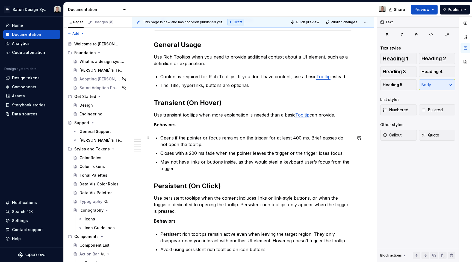
click at [207, 146] on p "Opens if the pointer or focus remains on the trigger for at least 400 ms. Brief…" at bounding box center [256, 140] width 192 height 13
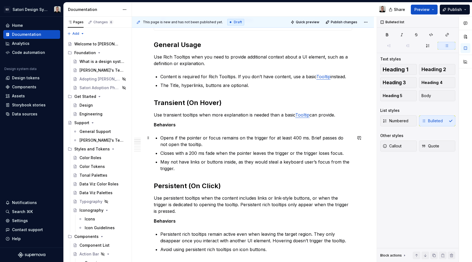
click at [292, 145] on p "Opens if the pointer or focus remains on the trigger for at least 400 ms. Brief…" at bounding box center [256, 140] width 192 height 13
click at [285, 138] on p "Opens if the pointer or focus remains on the trigger for at least 400 ms. Brief…" at bounding box center [256, 140] width 192 height 13
click at [281, 143] on p "Opens if the pointer or focus remains on the trigger for 400 ms. Brief passes d…" at bounding box center [256, 140] width 192 height 13
click at [318, 138] on p "Opens if the pointer or focus remains on the trigger for 400 ms. Brief passes d…" at bounding box center [256, 140] width 192 height 13
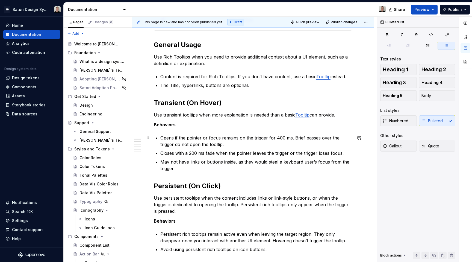
click at [259, 143] on p "Opens if the pointer or focus remains on the trigger for 400 ms. Brief passes o…" at bounding box center [256, 140] width 192 height 13
click at [293, 136] on p "Opens if the pointer or focus remains on the trigger for 400 ms. Brief passes o…" at bounding box center [256, 140] width 192 height 13
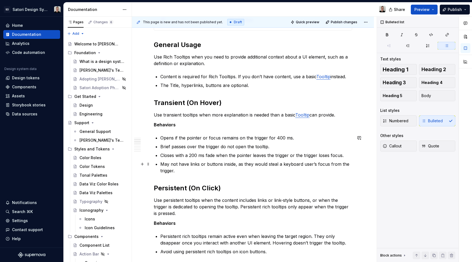
click at [204, 169] on p "May not have links or buttons inside, as they would steal a keyboard user’s foc…" at bounding box center [256, 167] width 192 height 13
click at [215, 156] on p "Closes with a 200 ms fade when the pointer leaves the trigger or the trigger lo…" at bounding box center [256, 155] width 192 height 7
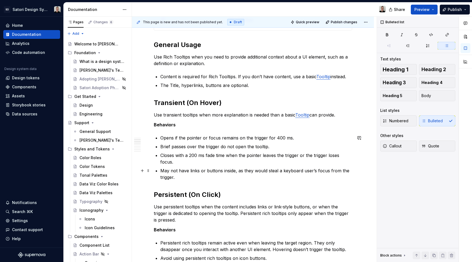
click at [209, 159] on p "Closes with a 200 ms fade time when the pointer leaves the trigger or the trigg…" at bounding box center [256, 158] width 192 height 13
click at [213, 159] on p "Closes with a 200 ms fade time when the pointer leaves the trigger or the trigg…" at bounding box center [256, 158] width 192 height 13
click at [178, 156] on p "Closes with a 200 ms fade time when the pointer leaves the trigger or the trigg…" at bounding box center [256, 158] width 192 height 13
click at [223, 164] on p "Closes after a 200 ms fade time when the pointer leaves the trigger or the trig…" at bounding box center [256, 158] width 192 height 13
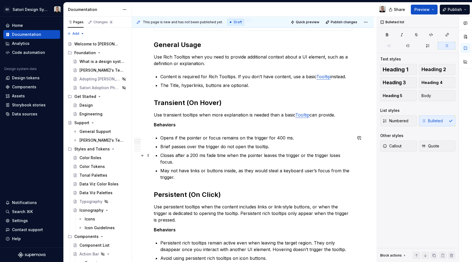
click at [168, 155] on p "Closes after a 200 ms fade time when the pointer leaves the trigger or the trig…" at bounding box center [256, 158] width 192 height 13
click at [204, 161] on p "Fades out after a 200 ms fade time when the pointer leaves the trigger or the t…" at bounding box center [256, 158] width 192 height 13
click at [195, 155] on p "Fades out after a 200 ms fade time when the pointer leaves the trigger or the t…" at bounding box center [256, 158] width 192 height 13
drag, startPoint x: 210, startPoint y: 155, endPoint x: 230, endPoint y: 156, distance: 19.4
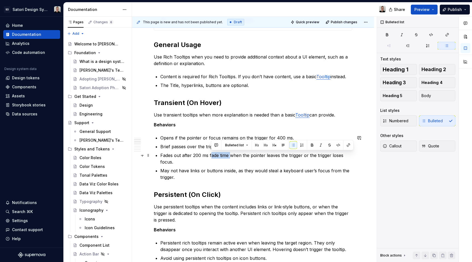
click at [230, 156] on p "Fades out after 200 ms fade time when the pointer leaves the trigger or the tri…" at bounding box center [256, 158] width 192 height 13
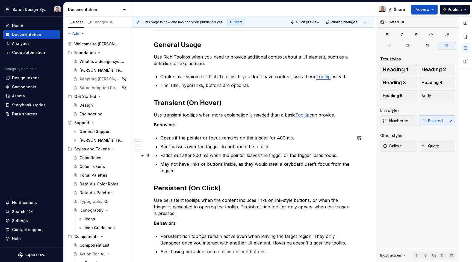
click at [174, 156] on p "Fades out after 200 ms when the pointer leaves the trigger or the trigger loses…" at bounding box center [256, 155] width 192 height 7
click at [181, 155] on p "Fades out after 200 ms when the pointer leaves the trigger or the trigger loses…" at bounding box center [256, 155] width 192 height 7
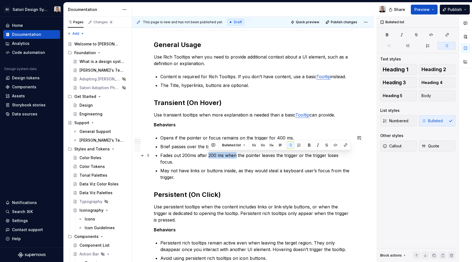
drag, startPoint x: 208, startPoint y: 155, endPoint x: 236, endPoint y: 157, distance: 27.3
click at [236, 157] on p "Fades out 200ms after 200 ms when the pointer leaves the trigger or the trigger…" at bounding box center [256, 158] width 192 height 13
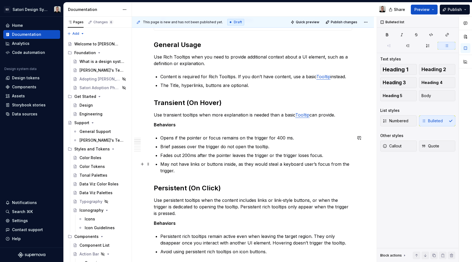
click at [243, 163] on p "May not have links or buttons inside, as they would steal a keyboard user’s foc…" at bounding box center [256, 167] width 192 height 13
click at [231, 155] on p "Fades out 200ms after the pointer leaves the trigger or the trigger loses focus." at bounding box center [256, 155] width 192 height 7
drag, startPoint x: 286, startPoint y: 156, endPoint x: 338, endPoint y: 157, distance: 52.5
click at [338, 157] on p "Fades out 200ms after the pointer or focus leaves the trigger or the trigger lo…" at bounding box center [256, 155] width 192 height 7
click at [280, 170] on p "May not have links or buttons inside, as they would steal a keyboard user’s foc…" at bounding box center [256, 167] width 192 height 13
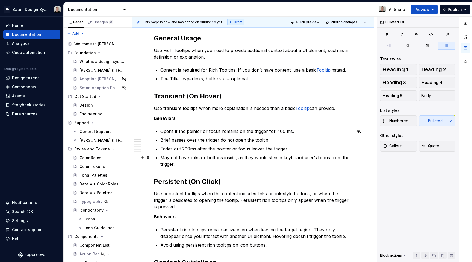
scroll to position [182, 0]
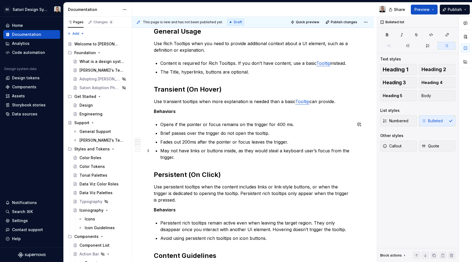
click at [247, 158] on p "May not have links or buttons inside, as they would steal a keyboard user’s foc…" at bounding box center [256, 153] width 192 height 13
click at [212, 156] on p "May not have links or buttons inside, as they would steal a keyboard user’s foc…" at bounding box center [256, 153] width 192 height 13
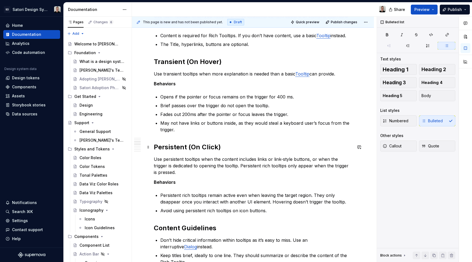
scroll to position [211, 0]
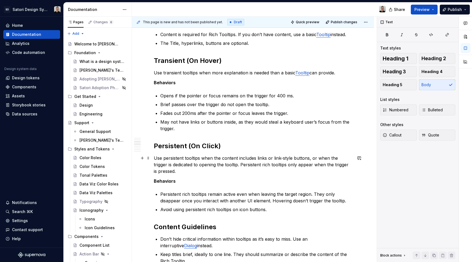
click at [228, 165] on p "Use persistent tooltips when the content includes links or link-style buttons, …" at bounding box center [253, 165] width 198 height 20
click at [311, 158] on p "Use persistent tooltips when the content includes links or link-style buttons, …" at bounding box center [253, 165] width 198 height 20
click at [313, 158] on p "Use persistent tooltips when the content includes links or link-style buttons. …" at bounding box center [253, 165] width 198 height 20
click at [201, 171] on p "Use persistent tooltips when the content includes links or link-style buttons. …" at bounding box center [253, 165] width 198 height 20
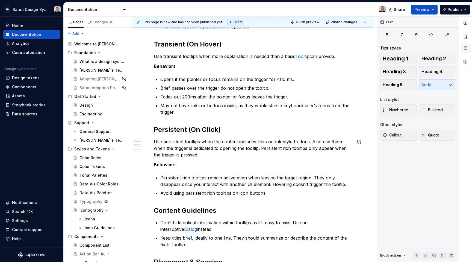
scroll to position [229, 0]
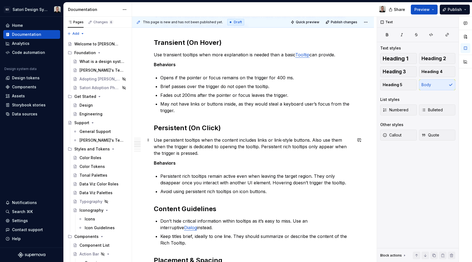
click at [217, 151] on p "Use persistent tooltips when the content includes links or link-style buttons. …" at bounding box center [253, 147] width 198 height 20
click at [259, 151] on p "Use persistent tooltips when the content includes links or link-style buttons. …" at bounding box center [253, 147] width 198 height 20
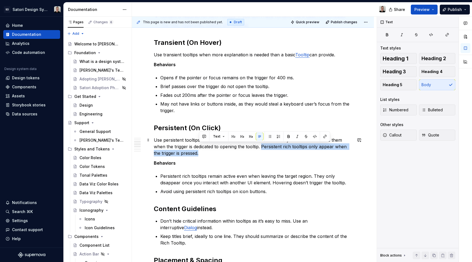
click at [263, 149] on p "Use persistent tooltips when the content includes links or link-style buttons. …" at bounding box center [253, 147] width 198 height 20
click at [261, 154] on p "Use persistent tooltips when the content includes links or link-style buttons. …" at bounding box center [253, 147] width 198 height 20
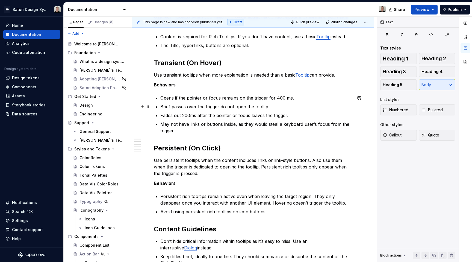
scroll to position [207, 0]
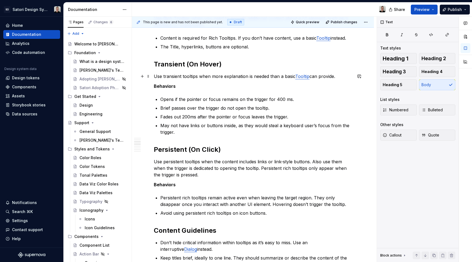
click at [339, 75] on p "Use transient tooltips when more explanation is needed than a basic Tooltip can…" at bounding box center [253, 76] width 198 height 7
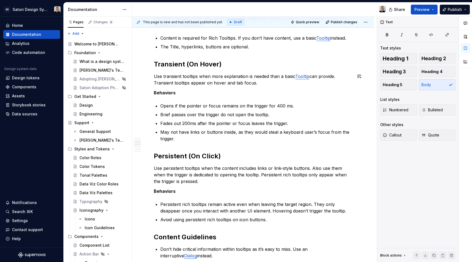
click at [259, 89] on p "Behaviors" at bounding box center [253, 92] width 198 height 7
click at [281, 105] on p "Opens if the pointer or focus remains on the trigger for 400 ms." at bounding box center [256, 105] width 192 height 7
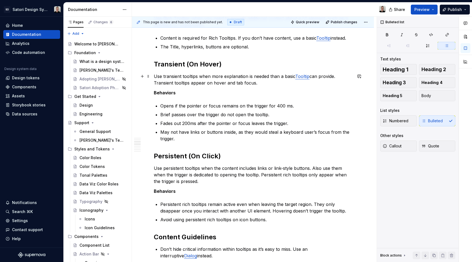
click at [230, 84] on p "Use transient tooltips when more explanation is needed than a basic Tooltip can…" at bounding box center [253, 79] width 198 height 13
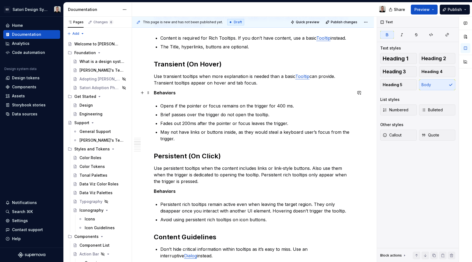
click at [237, 92] on p "Behaviors" at bounding box center [253, 92] width 198 height 7
click at [230, 82] on p "Use transient tooltips when more explanation is needed than a basic Tooltip can…" at bounding box center [253, 79] width 198 height 13
click at [264, 117] on p "Brief passes over the trigger do not open the tooltip." at bounding box center [256, 114] width 192 height 7
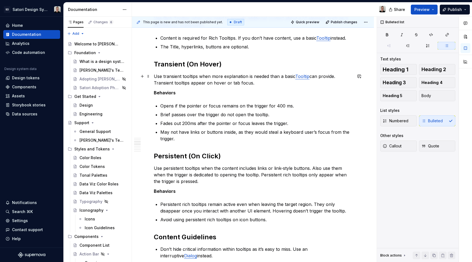
click at [250, 84] on p "Use transient tooltips when more explanation is needed than a basic Tooltip can…" at bounding box center [253, 79] width 198 height 13
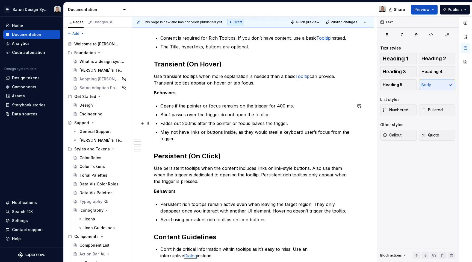
click at [220, 123] on p "Fades out 200ms after the pointer or focus leaves the trigger." at bounding box center [256, 123] width 192 height 7
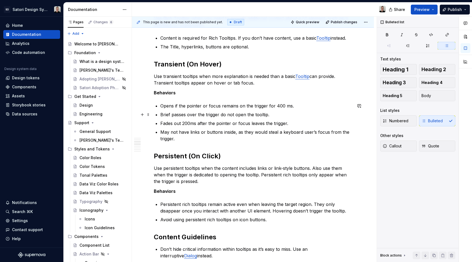
click at [261, 117] on p "Brief passes over the trigger do not open the tooltip." at bounding box center [256, 114] width 192 height 7
click at [255, 83] on p "Use transient tooltips when more explanation is needed than a basic Tooltip can…" at bounding box center [253, 79] width 198 height 13
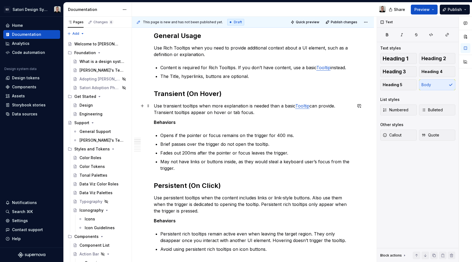
scroll to position [176, 0]
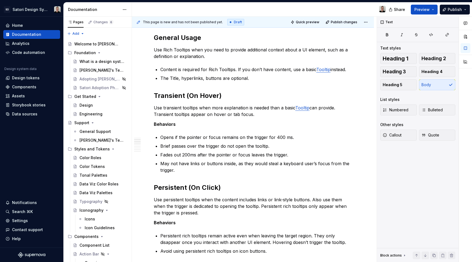
click at [183, 156] on p "Fades out 200ms after the pointer or focus leaves the trigger." at bounding box center [256, 154] width 192 height 7
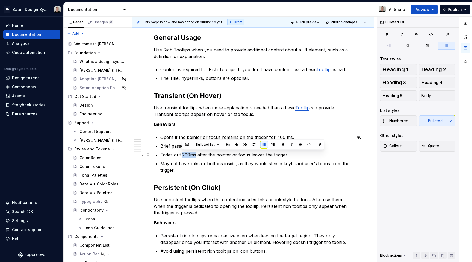
click at [183, 156] on p "Fades out 200ms after the pointer or focus leaves the trigger." at bounding box center [256, 154] width 192 height 7
click at [222, 161] on p "May not have links or buttons inside, as they would steal a keyboard user’s foc…" at bounding box center [256, 166] width 192 height 13
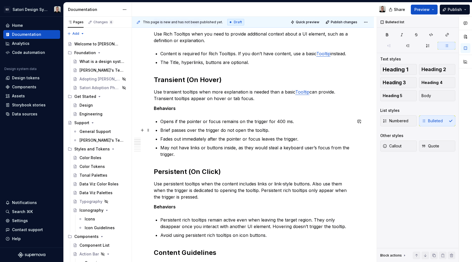
scroll to position [194, 0]
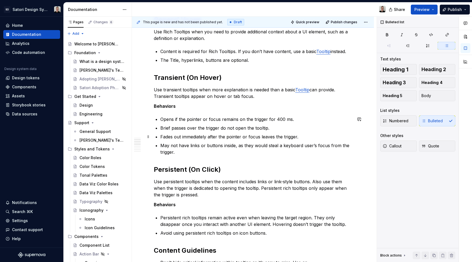
click at [296, 136] on p "Fades out immediately after the pointer or focus leaves the trigger." at bounding box center [256, 136] width 192 height 7
click at [195, 137] on p "Fades out immediately after the pointer or focus leaves the trigger." at bounding box center [256, 136] width 192 height 7
click at [293, 137] on p "Fades out 200ms after the pointer or focus leaves the trigger." at bounding box center [256, 136] width 192 height 7
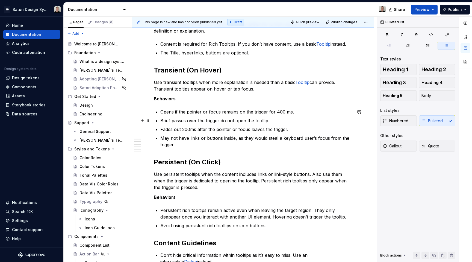
scroll to position [202, 0]
click at [193, 143] on p "May not have links or buttons inside, as they would steal a keyboard user’s foc…" at bounding box center [256, 140] width 192 height 13
click at [161, 137] on p "May not have links or buttons inside, as they would steal a keyboard user’s foc…" at bounding box center [256, 140] width 192 height 13
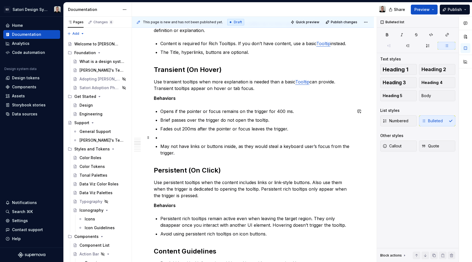
click at [167, 135] on p at bounding box center [256, 137] width 192 height 7
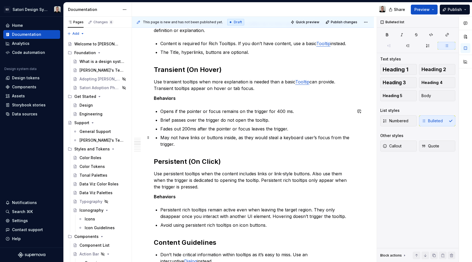
click at [161, 138] on p "May not have links or buttons inside, as they would steal a keyboard user’s foc…" at bounding box center [256, 140] width 192 height 13
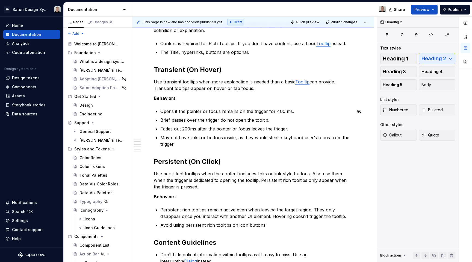
click at [196, 148] on div "Anatomy General Usage Use Rich Tooltips when you need to provide additional con…" at bounding box center [253, 199] width 198 height 586
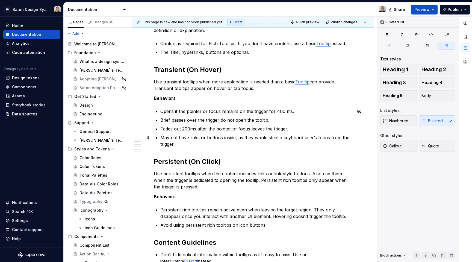
click at [193, 143] on p "May not have links or buttons inside, as they would steal a keyboard user’s foc…" at bounding box center [256, 140] width 192 height 13
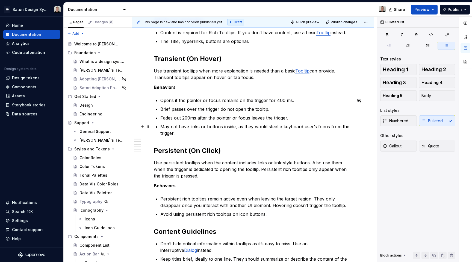
scroll to position [215, 0]
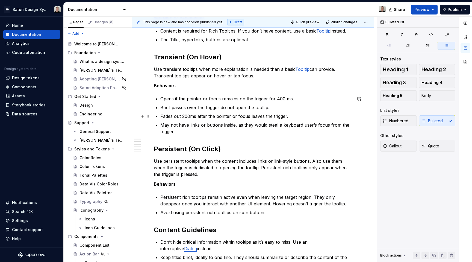
click at [294, 116] on p "Fades out 200ms after the pointer or focus leaves the trigger." at bounding box center [256, 116] width 192 height 7
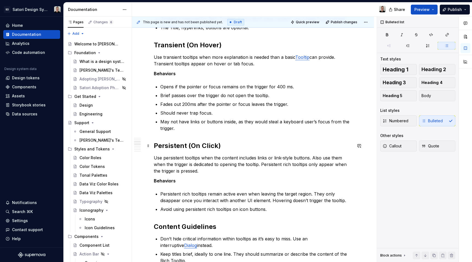
scroll to position [229, 0]
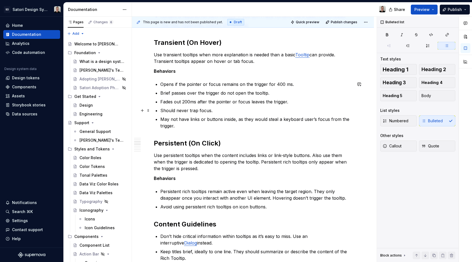
click at [198, 109] on p "Should never trap focus." at bounding box center [256, 110] width 192 height 7
click at [237, 126] on p "May not have links or buttons inside, as they would steal a keyboard user’s foc…" at bounding box center [256, 122] width 192 height 13
click at [285, 208] on p "Avoid using persistent rich tooltips on icon buttons." at bounding box center [256, 206] width 192 height 7
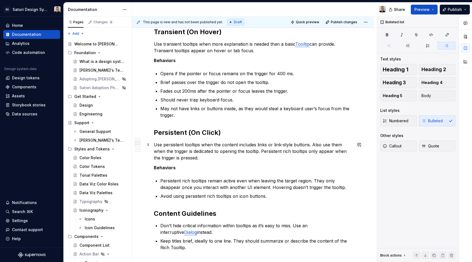
scroll to position [241, 0]
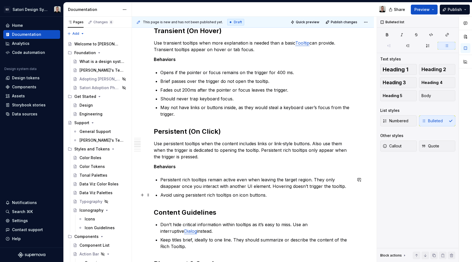
click at [287, 193] on p "Avoid using persistent rich tooltips on icon buttons." at bounding box center [256, 195] width 192 height 7
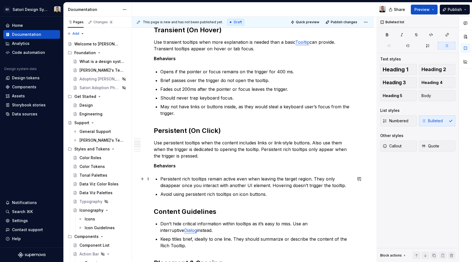
scroll to position [245, 0]
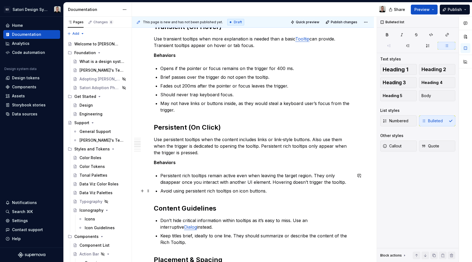
click at [290, 190] on p "Avoid using persistent rich tooltips on icon buttons." at bounding box center [256, 190] width 192 height 7
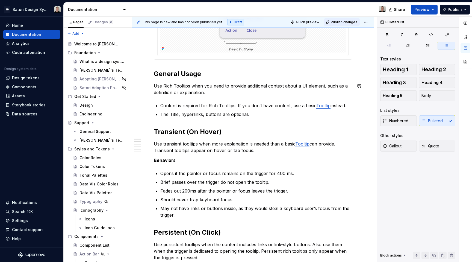
scroll to position [141, 0]
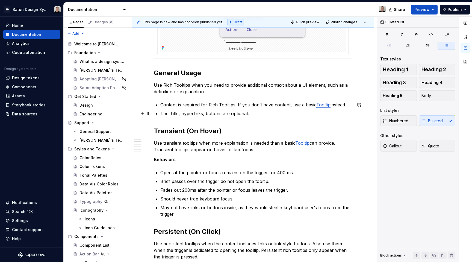
click at [208, 114] on p "The Title, hyperlinks, buttons are optional." at bounding box center [256, 113] width 192 height 7
click at [258, 163] on div "Anatomy General Usage Use Rich Tooltips when you need to provide additional con…" at bounding box center [253, 264] width 198 height 595
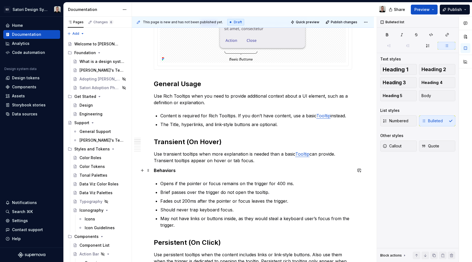
scroll to position [129, 0]
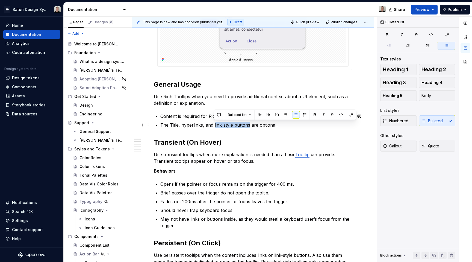
drag, startPoint x: 249, startPoint y: 126, endPoint x: 214, endPoint y: 122, distance: 35.4
click at [214, 122] on p "The Title, hyperlinks, and link-style buttons are optional." at bounding box center [256, 125] width 192 height 7
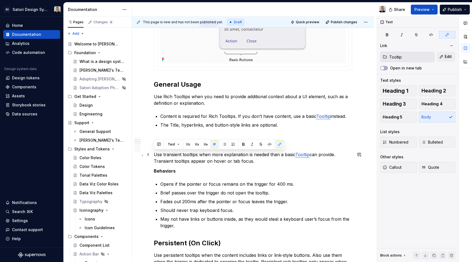
drag, startPoint x: 254, startPoint y: 158, endPoint x: 152, endPoint y: 152, distance: 102.4
click at [233, 162] on p "Use transient tooltips when more explanation is needed than a basic Tooltip can…" at bounding box center [253, 157] width 198 height 13
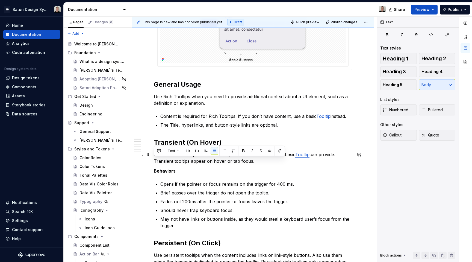
drag, startPoint x: 259, startPoint y: 163, endPoint x: 153, endPoint y: 160, distance: 106.3
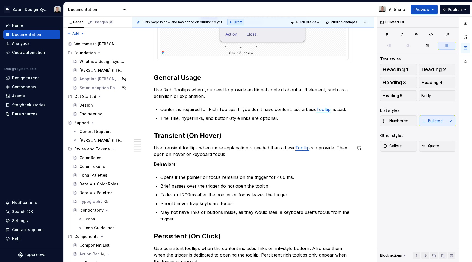
scroll to position [148, 0]
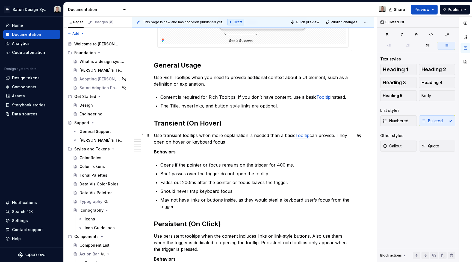
click at [228, 141] on p "Use transient tooltips when more explanation is needed than a basic Tooltip can…" at bounding box center [253, 138] width 198 height 13
drag, startPoint x: 287, startPoint y: 165, endPoint x: 161, endPoint y: 165, distance: 125.2
click at [161, 165] on p "Opens if the pointer or focus remains on the trigger for 400 ms." at bounding box center [256, 164] width 192 height 7
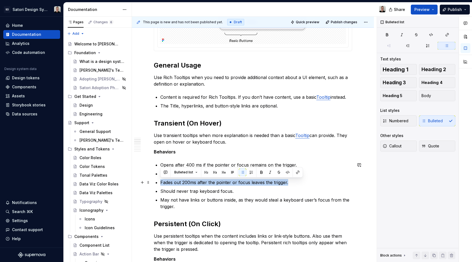
drag, startPoint x: 287, startPoint y: 183, endPoint x: 158, endPoint y: 185, distance: 129.5
click at [160, 185] on li "Fades out 200ms after the pointer or focus leaves the trigger." at bounding box center [256, 182] width 192 height 7
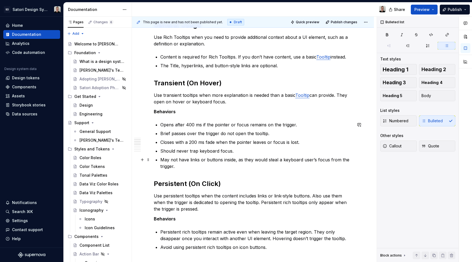
scroll to position [193, 0]
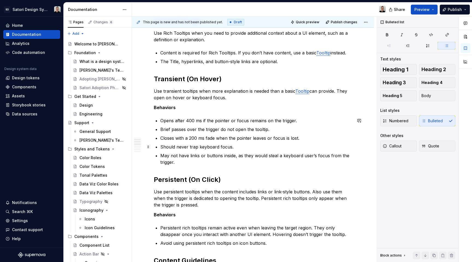
click at [242, 144] on p "Should never trap keyboard focus." at bounding box center [256, 146] width 192 height 7
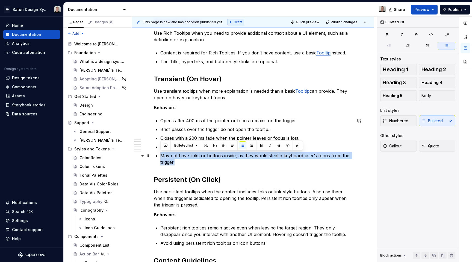
drag, startPoint x: 179, startPoint y: 163, endPoint x: 159, endPoint y: 157, distance: 20.4
click at [159, 157] on div "Anatomy General Usage Use Rich Tooltips when you need to provide additional con…" at bounding box center [253, 212] width 198 height 595
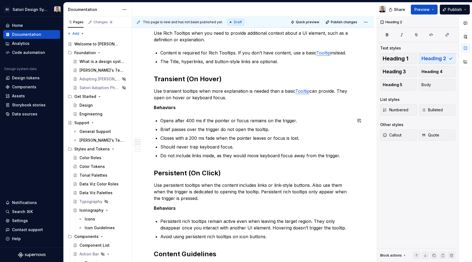
click at [240, 159] on div "Anatomy General Usage Use Rich Tooltips when you need to provide additional con…" at bounding box center [253, 209] width 198 height 588
click at [201, 157] on p "Do not include links inside, as they would move keyboard focus away from the tr…" at bounding box center [256, 155] width 192 height 7
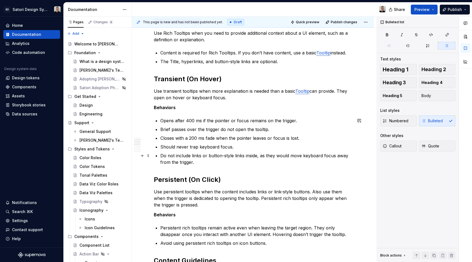
click at [222, 164] on p "Do not include links or button-style links inside, as they would move keyboard …" at bounding box center [256, 158] width 192 height 13
click at [228, 165] on p "Do not include links or button-style links inside, as they would move keyboard …" at bounding box center [256, 158] width 192 height 13
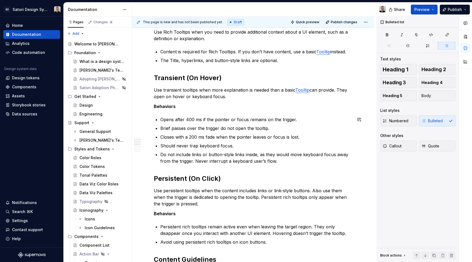
click at [260, 168] on div "Anatomy General Usage Use Rich Tooltips when you need to provide additional con…" at bounding box center [253, 211] width 198 height 595
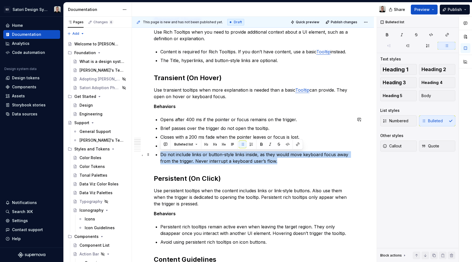
drag, startPoint x: 286, startPoint y: 160, endPoint x: 154, endPoint y: 155, distance: 131.8
click at [154, 155] on div "Anatomy General Usage Use Rich Tooltips when you need to provide additional con…" at bounding box center [253, 211] width 198 height 595
copy p "Do not include links or button-style links inside, as they would move keyboard …"
click at [284, 157] on p "Do not include links or button-style links inside, as they would move keyboard …" at bounding box center [256, 157] width 192 height 13
drag, startPoint x: 280, startPoint y: 161, endPoint x: 161, endPoint y: 154, distance: 118.5
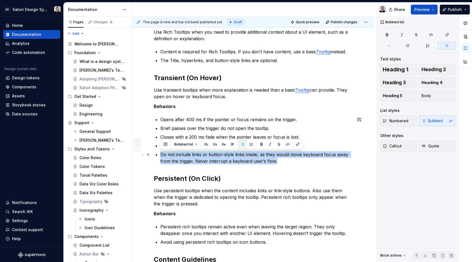
click at [156, 155] on div "Anatomy General Usage Use Rich Tooltips when you need to provide additional con…" at bounding box center [253, 211] width 198 height 595
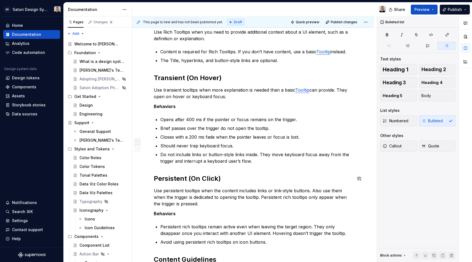
click at [290, 183] on div "Anatomy General Usage Use Rich Tooltips when you need to provide additional con…" at bounding box center [253, 211] width 198 height 595
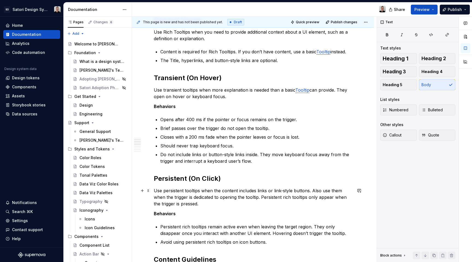
click at [239, 199] on p "Use persistent tooltips when the content includes links or link-style buttons. …" at bounding box center [253, 197] width 198 height 20
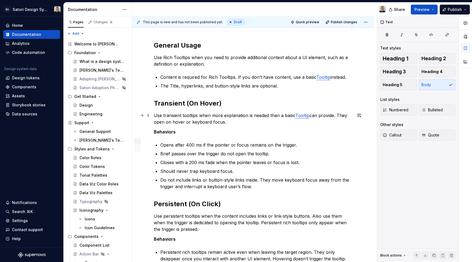
scroll to position [157, 0]
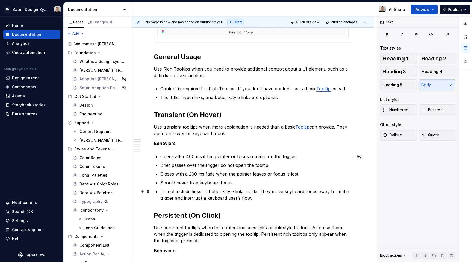
click at [250, 191] on p "Do not include links or button-style links inside. They move keyboard focus awa…" at bounding box center [256, 194] width 192 height 13
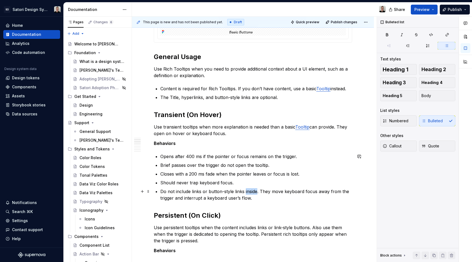
click at [250, 191] on p "Do not include links or button-style links inside. They move keyboard focus awa…" at bounding box center [256, 194] width 192 height 13
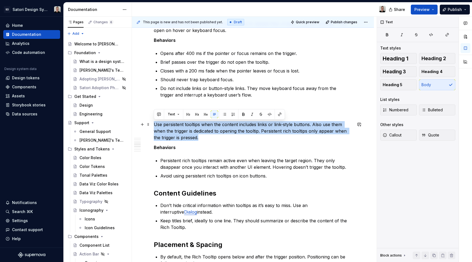
drag, startPoint x: 210, startPoint y: 138, endPoint x: 151, endPoint y: 126, distance: 60.8
click at [151, 126] on div "Anatomy General Usage Use Rich Tooltips when you need to provide additional con…" at bounding box center [253, 181] width 242 height 693
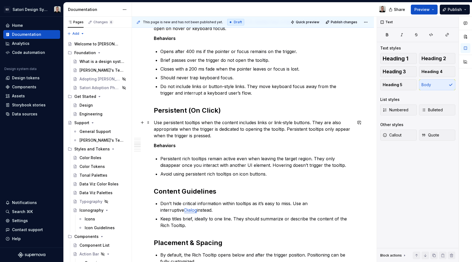
scroll to position [262, 0]
click at [258, 170] on ul "Persistent rich tooltips remain active even when leaving the target region. The…" at bounding box center [256, 166] width 192 height 22
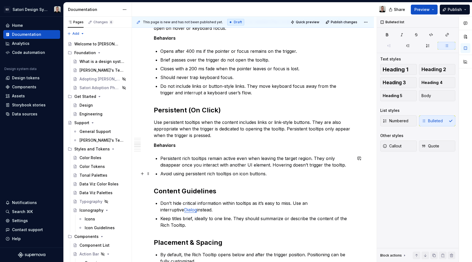
click at [282, 172] on p "Avoid using persistent rich tooltips on icon buttons." at bounding box center [256, 173] width 192 height 7
click at [303, 68] on p "Closes with a 200 ms fade when the pointer leaves or focus is lost." at bounding box center [256, 68] width 192 height 7
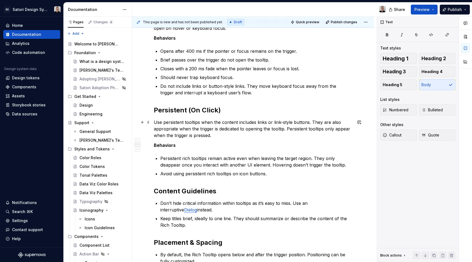
click at [237, 136] on p "Use persistent tooltips when the content includes links or link-style buttons. …" at bounding box center [253, 129] width 198 height 20
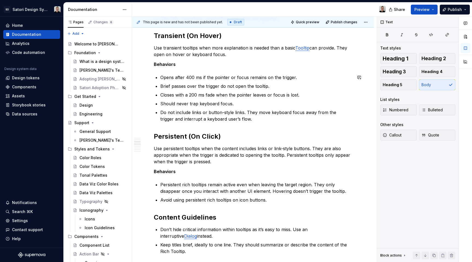
scroll to position [237, 0]
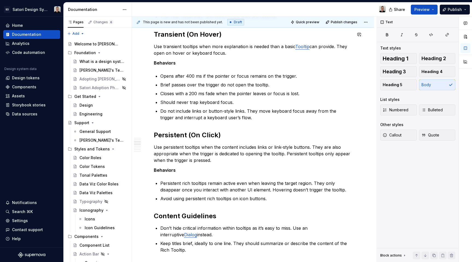
type textarea "*"
